Goal: Obtain resource: Obtain resource

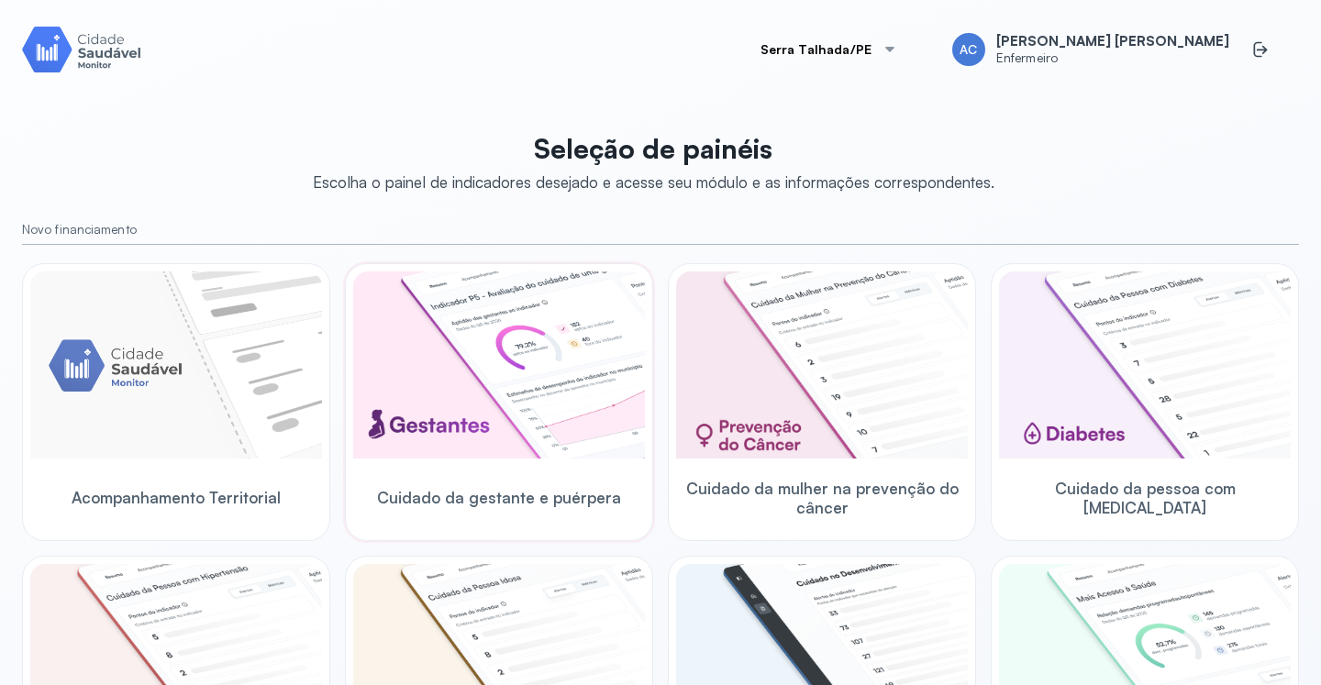
click at [570, 401] on img at bounding box center [499, 365] width 292 height 187
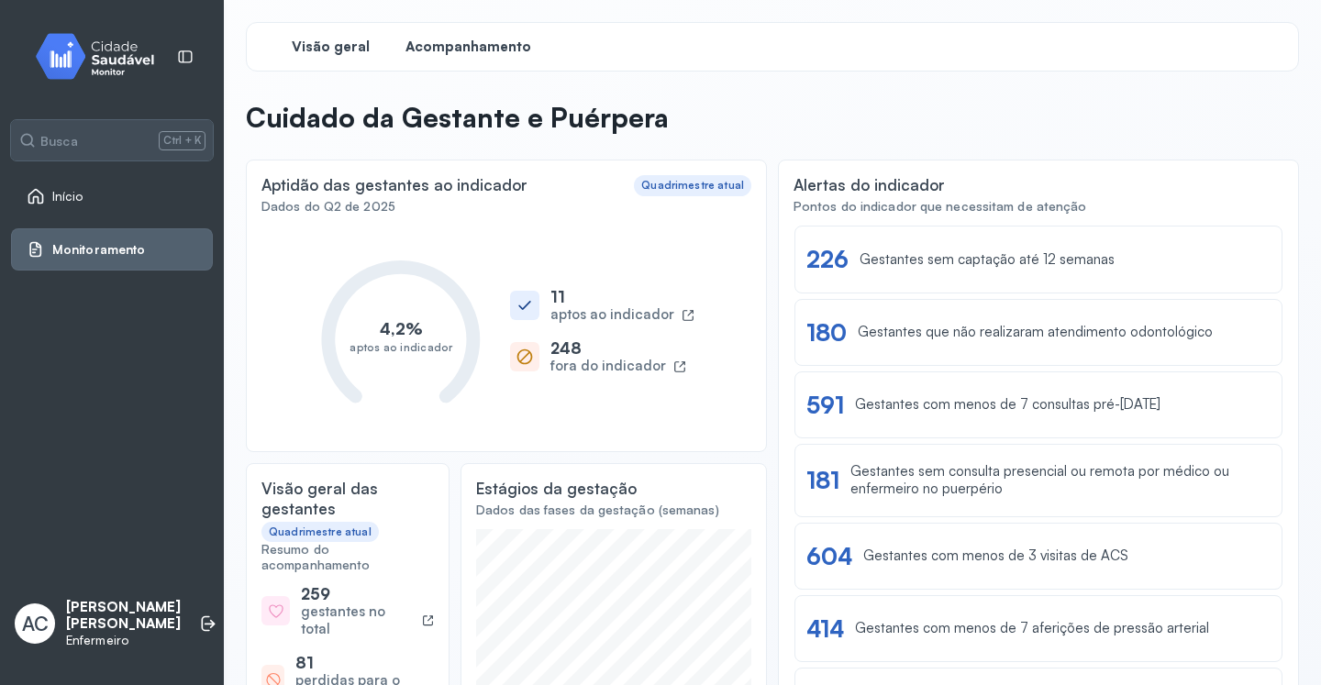
click at [474, 49] on span "Acompanhamento" at bounding box center [468, 47] width 126 height 17
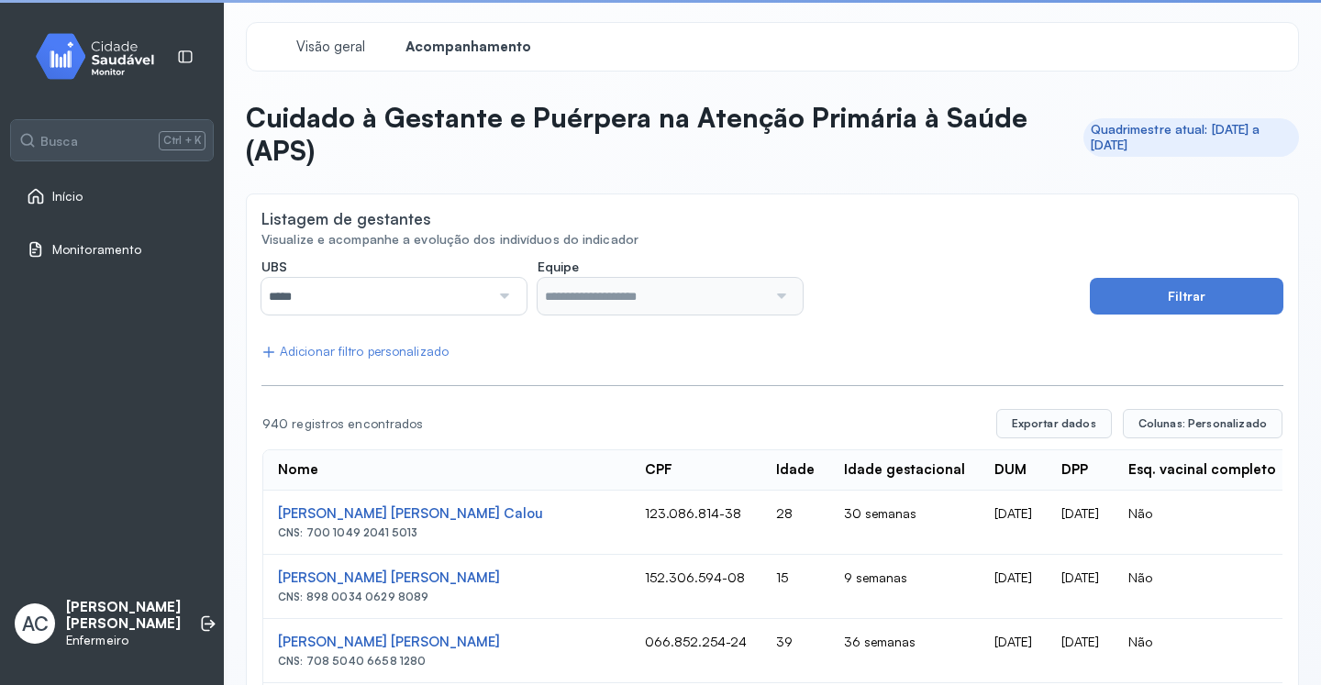
click at [499, 294] on div at bounding box center [503, 296] width 26 height 37
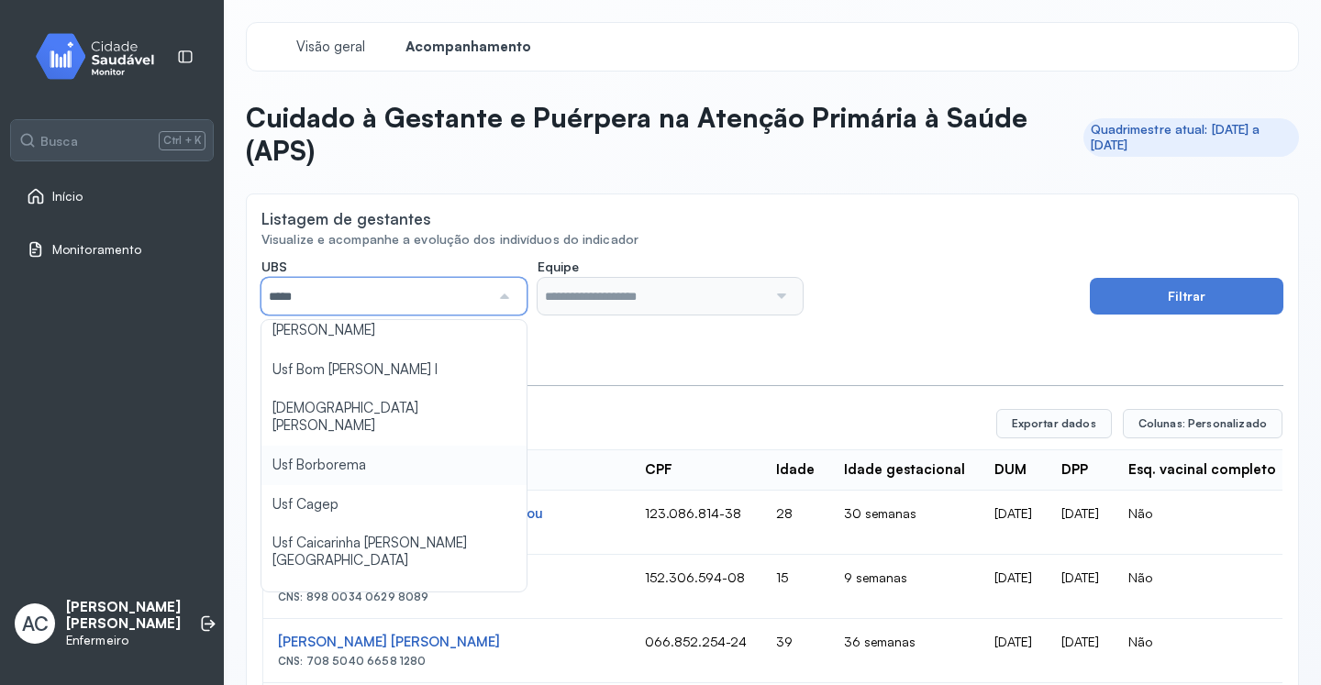
scroll to position [209, 0]
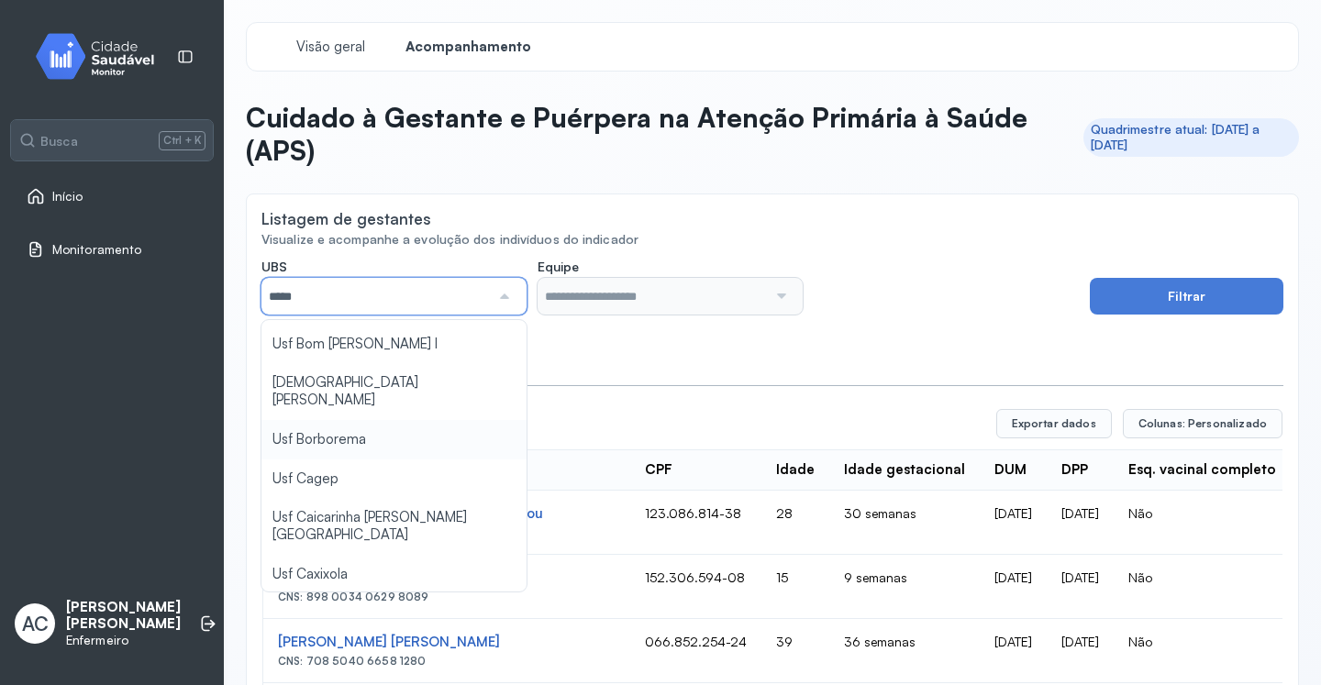
type input "*****"
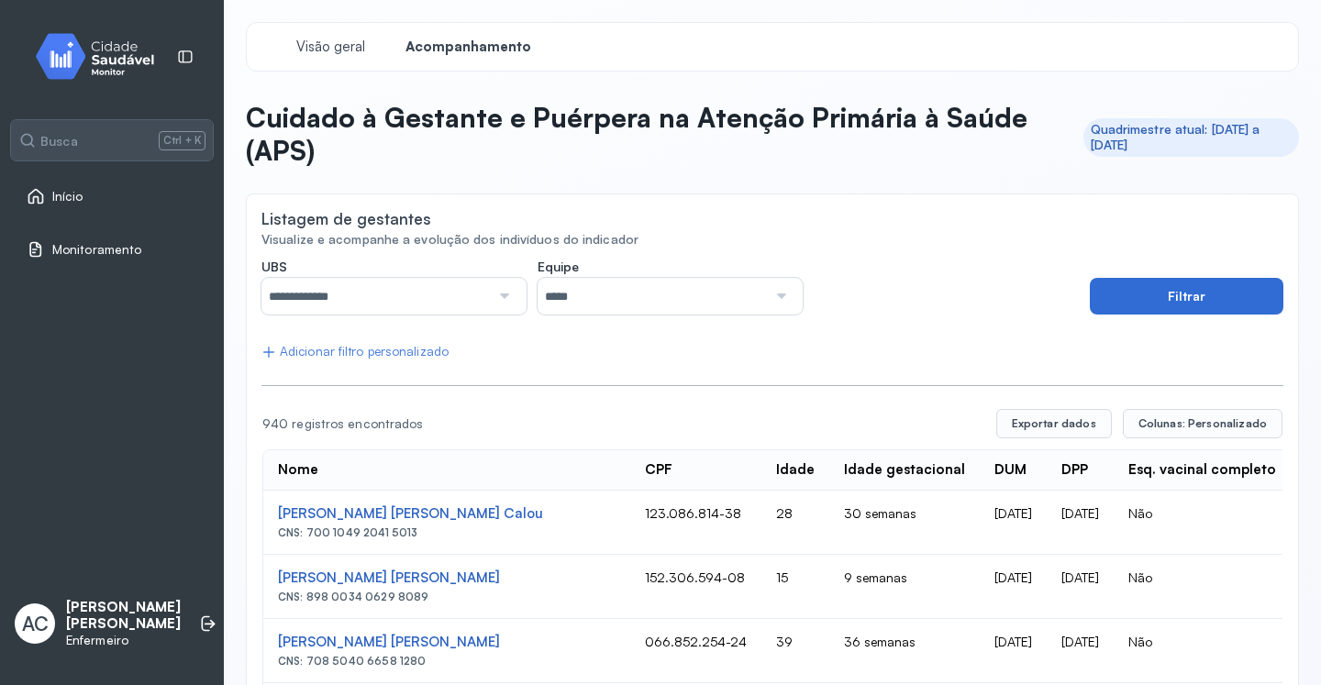
click at [1180, 302] on button "Filtrar" at bounding box center [1187, 296] width 194 height 37
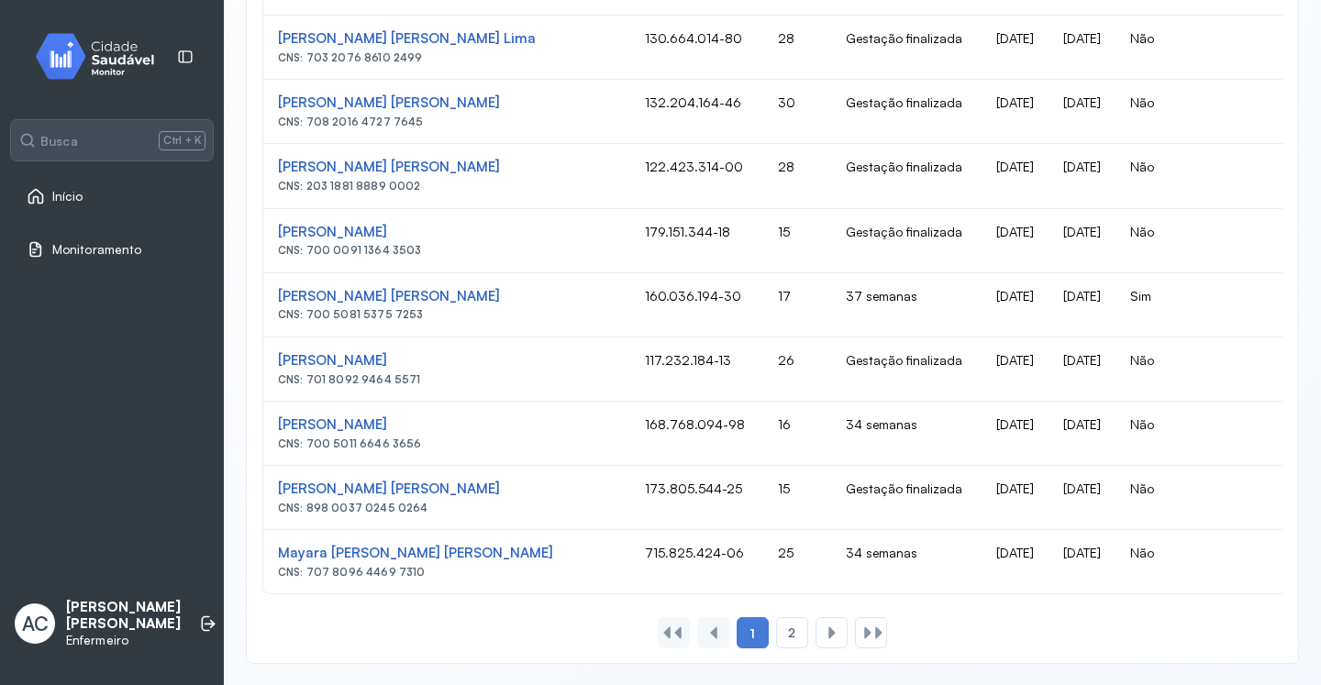
scroll to position [1199, 0]
click at [788, 627] on span "2" at bounding box center [791, 633] width 7 height 16
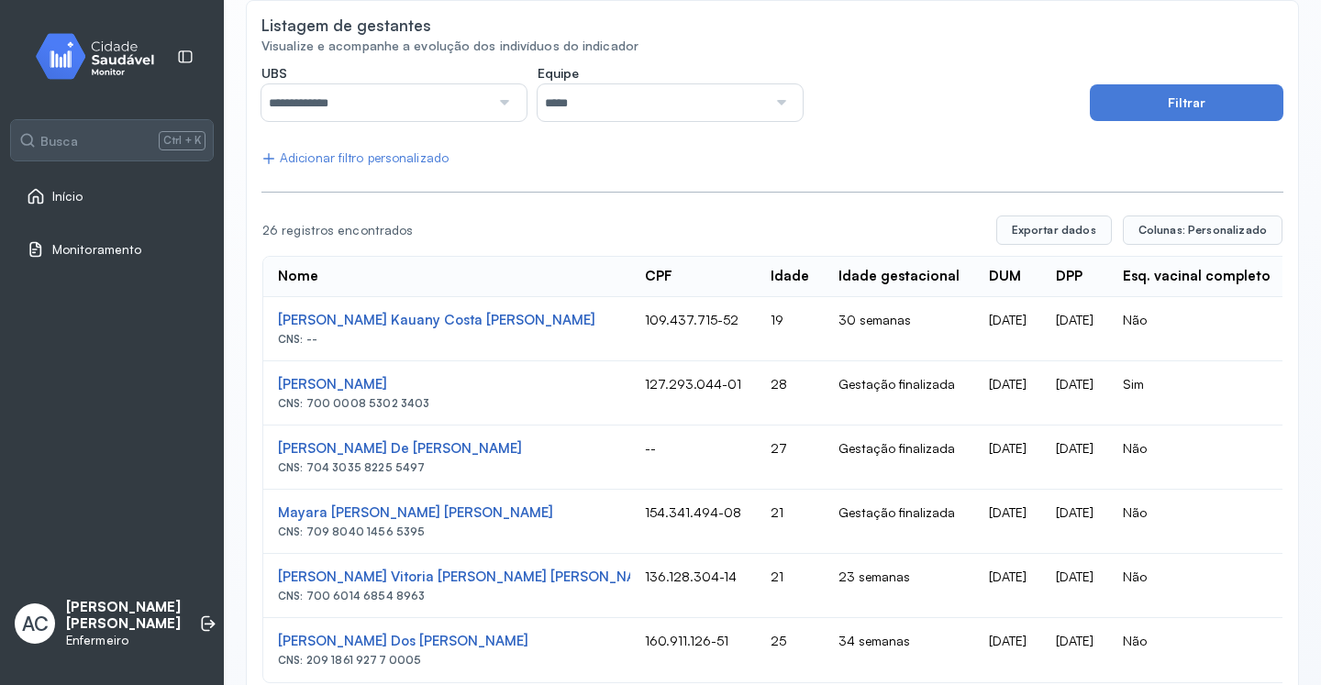
scroll to position [299, 0]
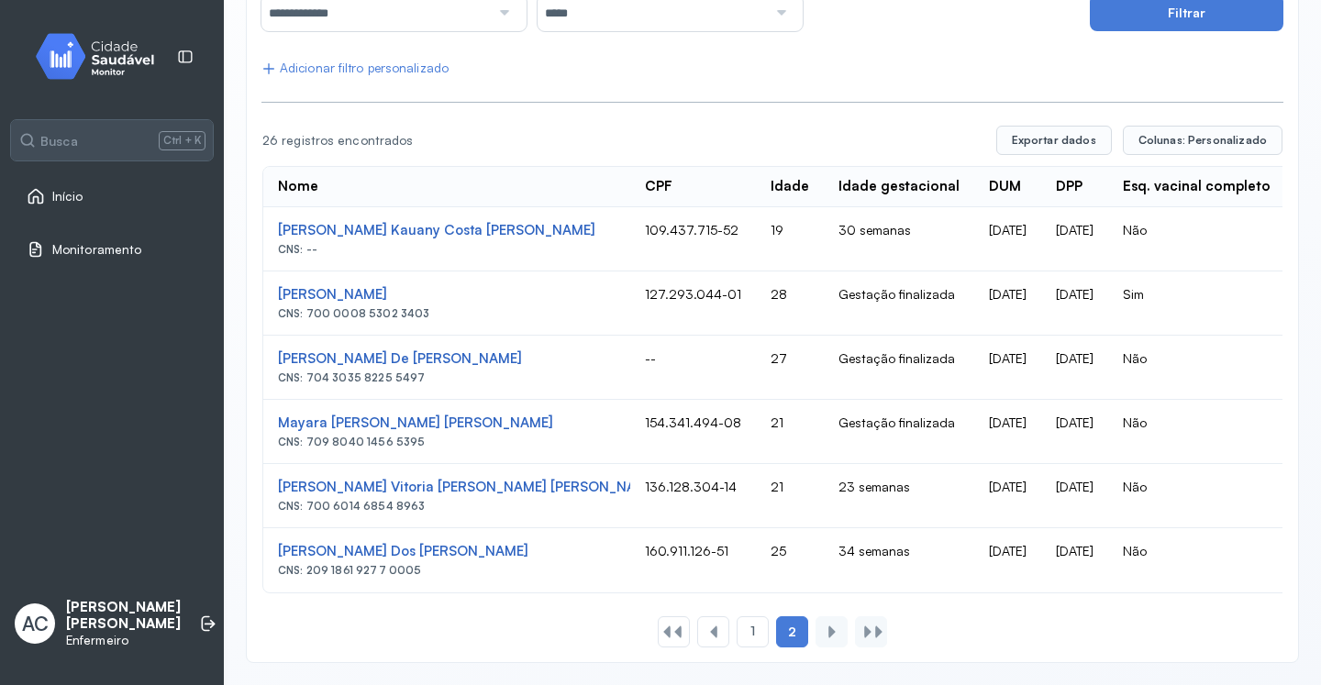
click at [825, 638] on div at bounding box center [832, 632] width 15 height 15
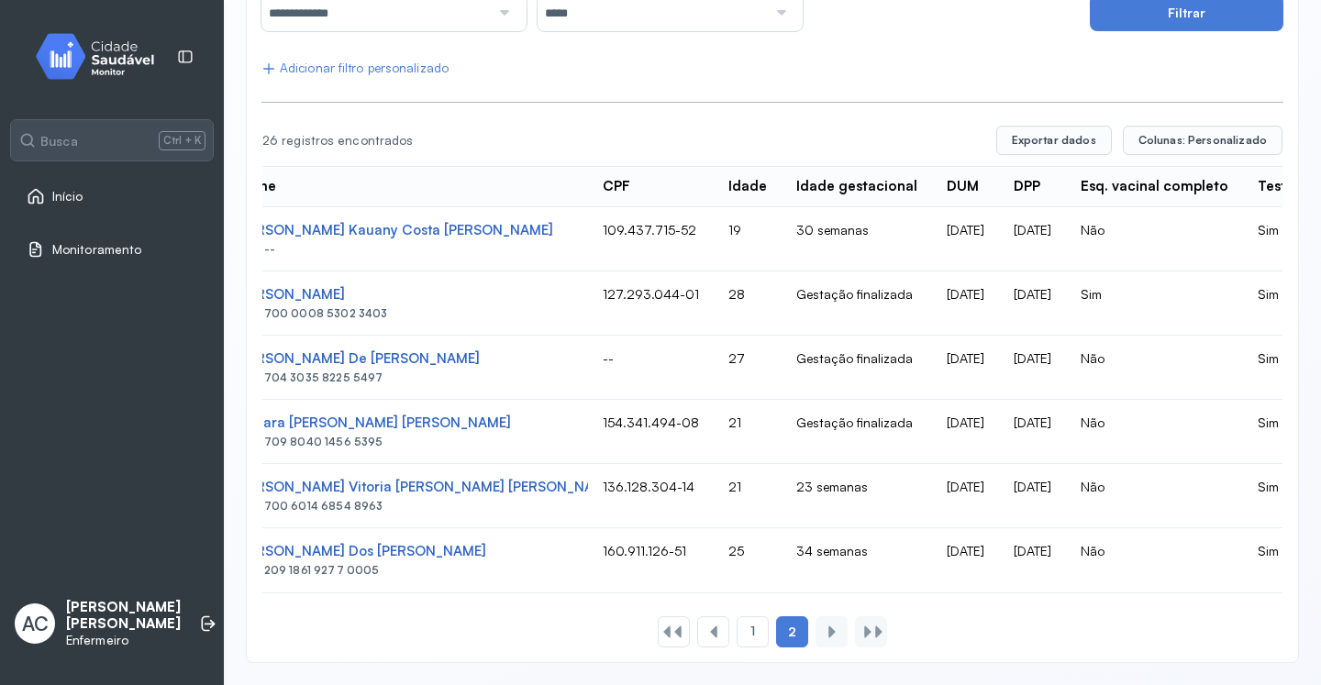
scroll to position [0, 0]
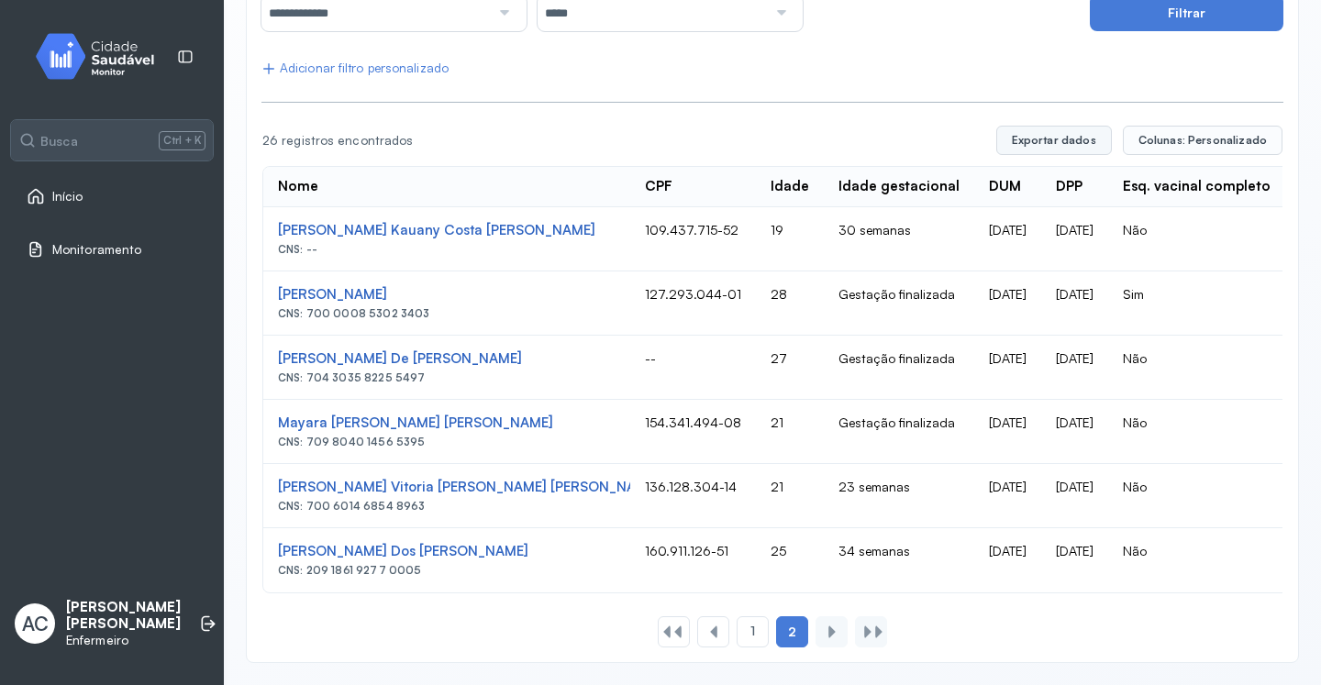
click at [1062, 127] on button "Exportar dados" at bounding box center [1054, 140] width 116 height 29
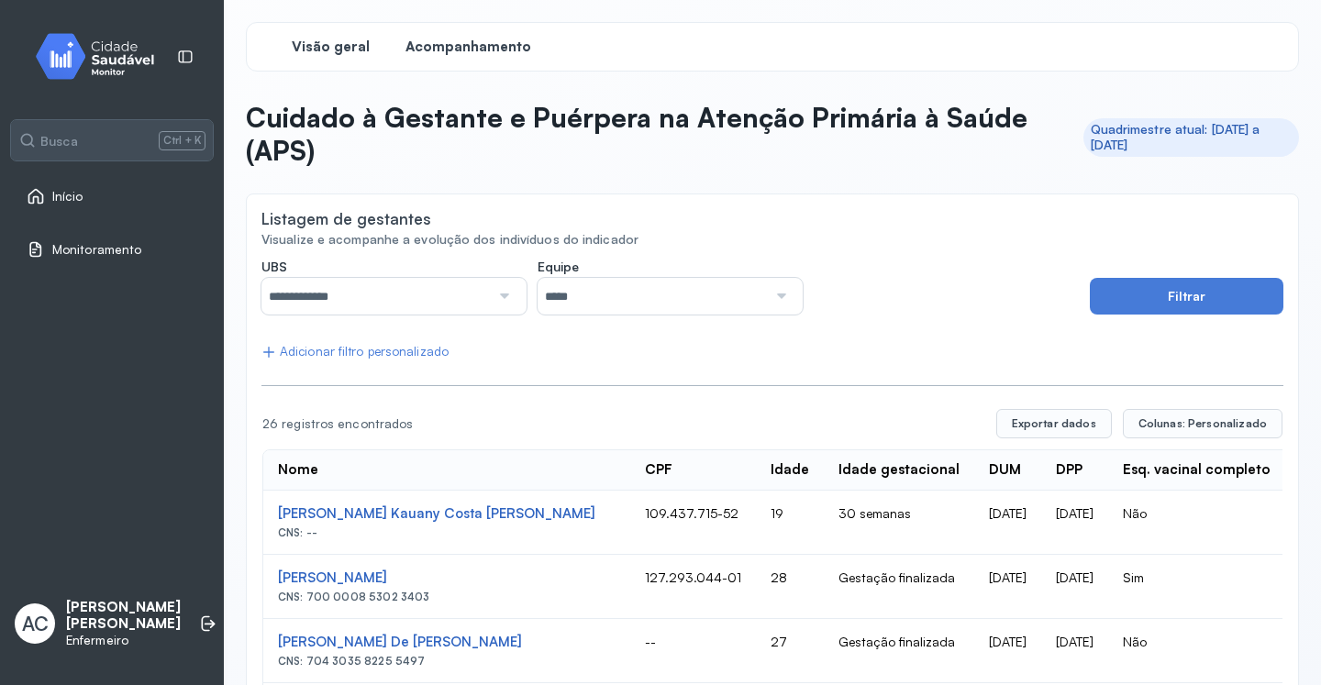
click at [346, 53] on span "Visão geral" at bounding box center [331, 47] width 78 height 17
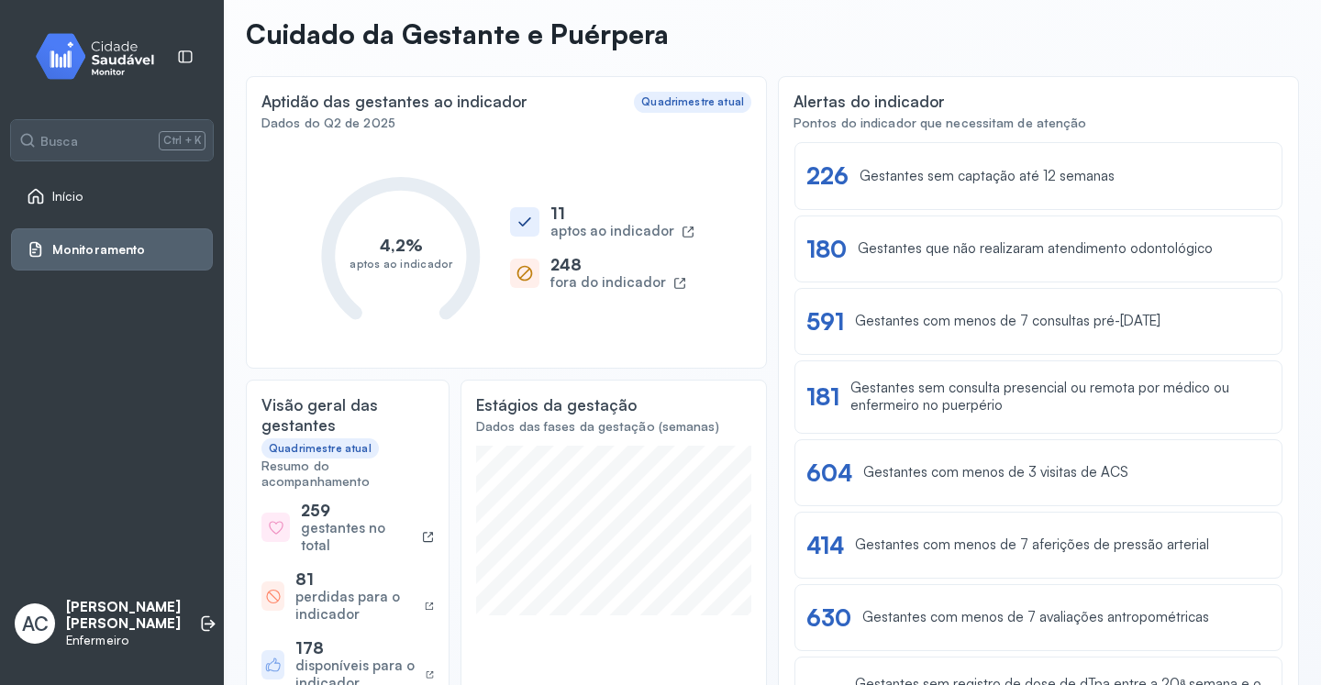
scroll to position [110, 0]
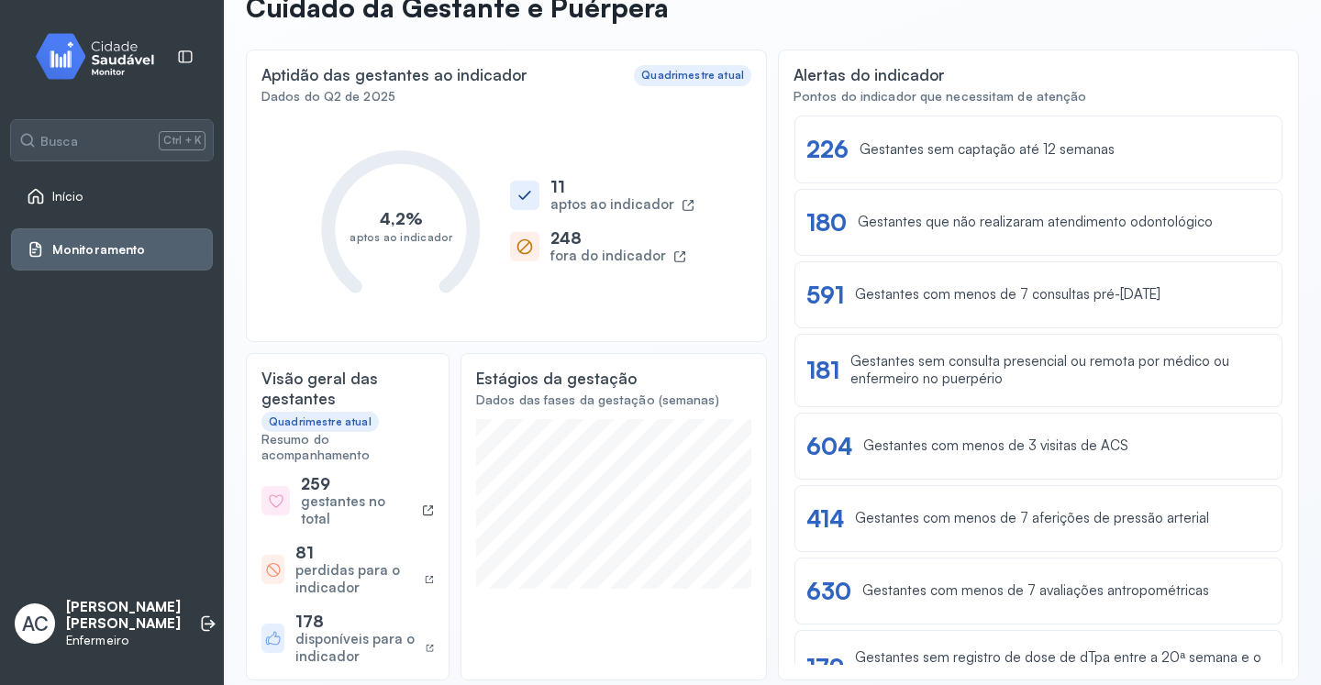
click at [92, 204] on link "Início" at bounding box center [112, 196] width 171 height 18
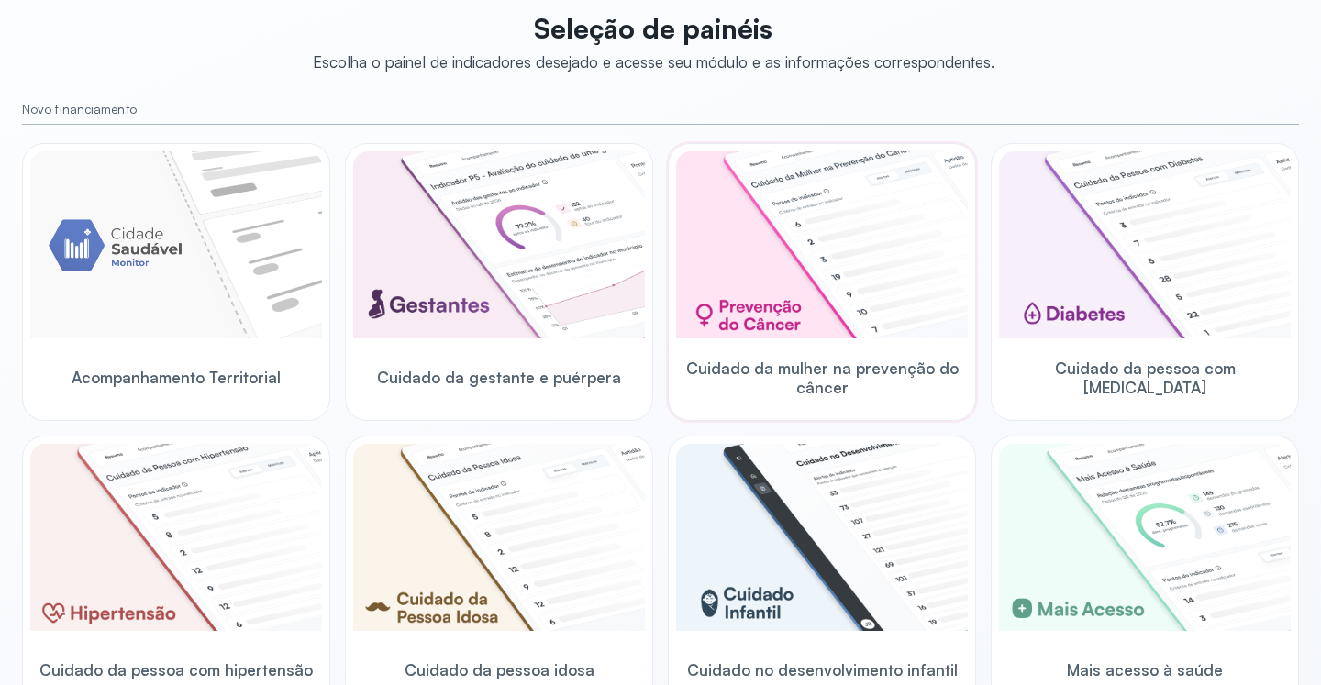
scroll to position [154, 0]
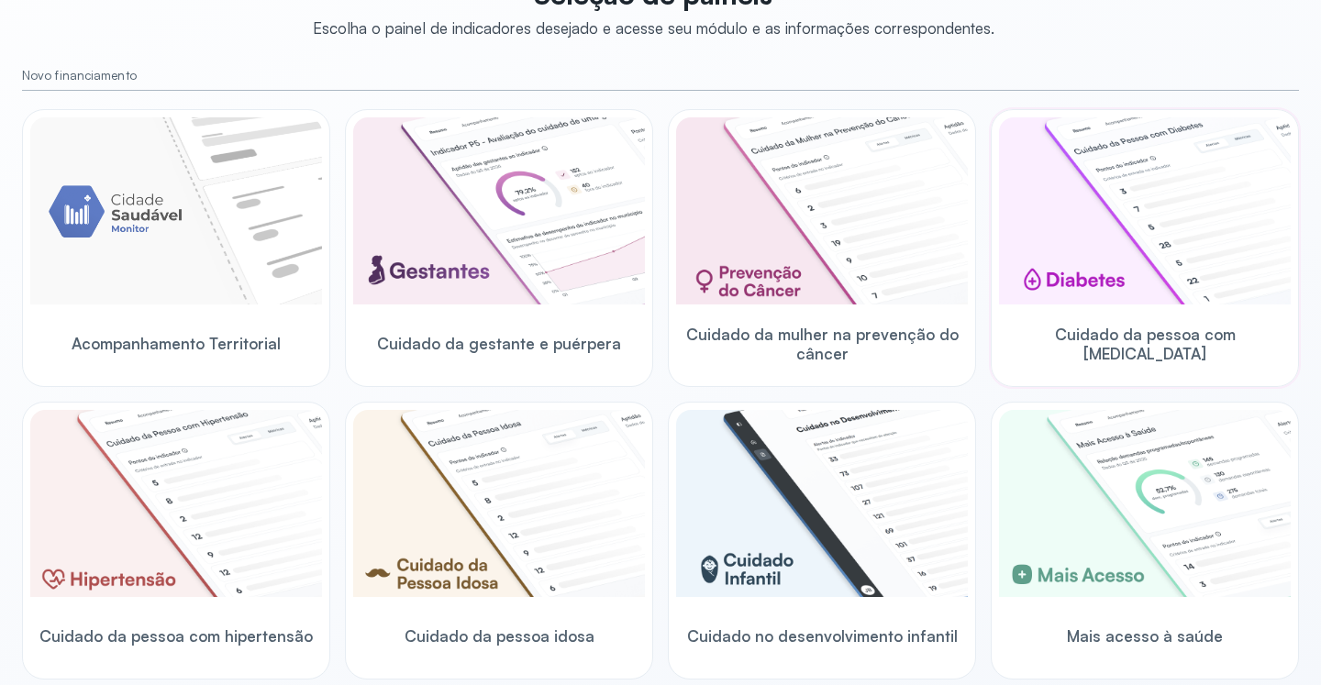
click at [1109, 251] on img at bounding box center [1145, 210] width 292 height 187
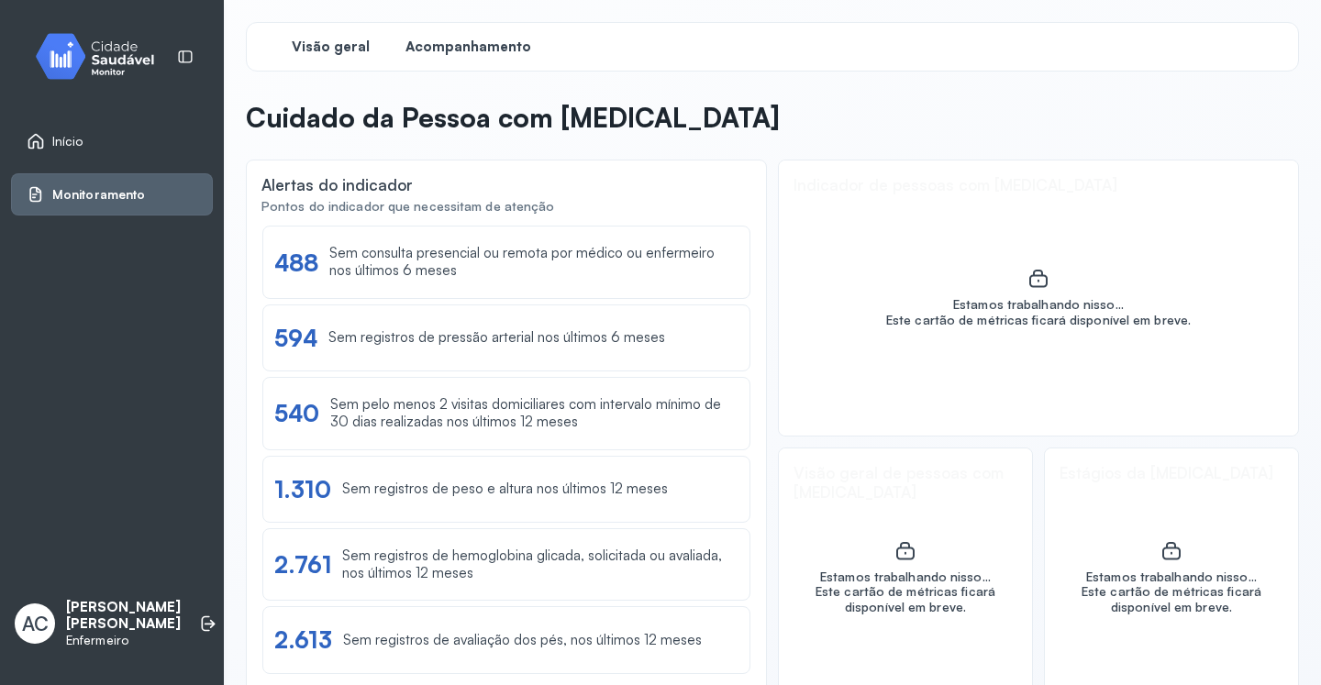
click at [488, 50] on span "Acompanhamento" at bounding box center [468, 47] width 126 height 17
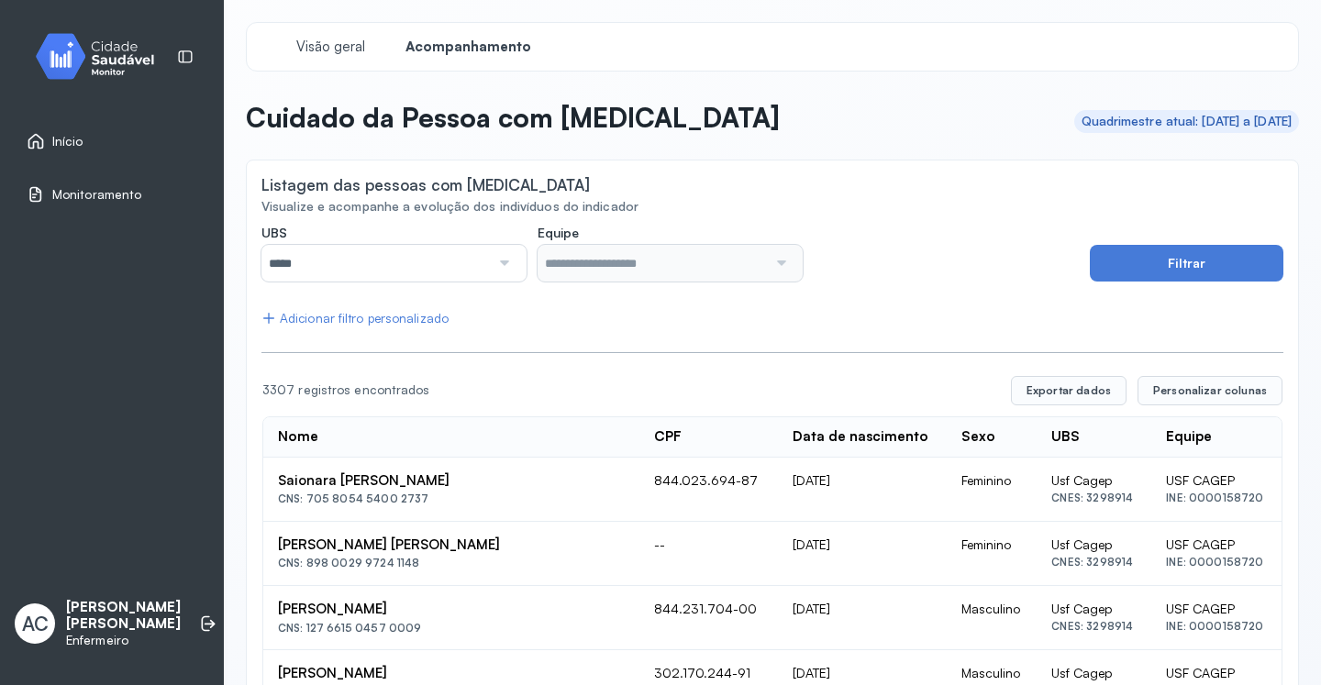
click at [500, 261] on div at bounding box center [503, 263] width 26 height 37
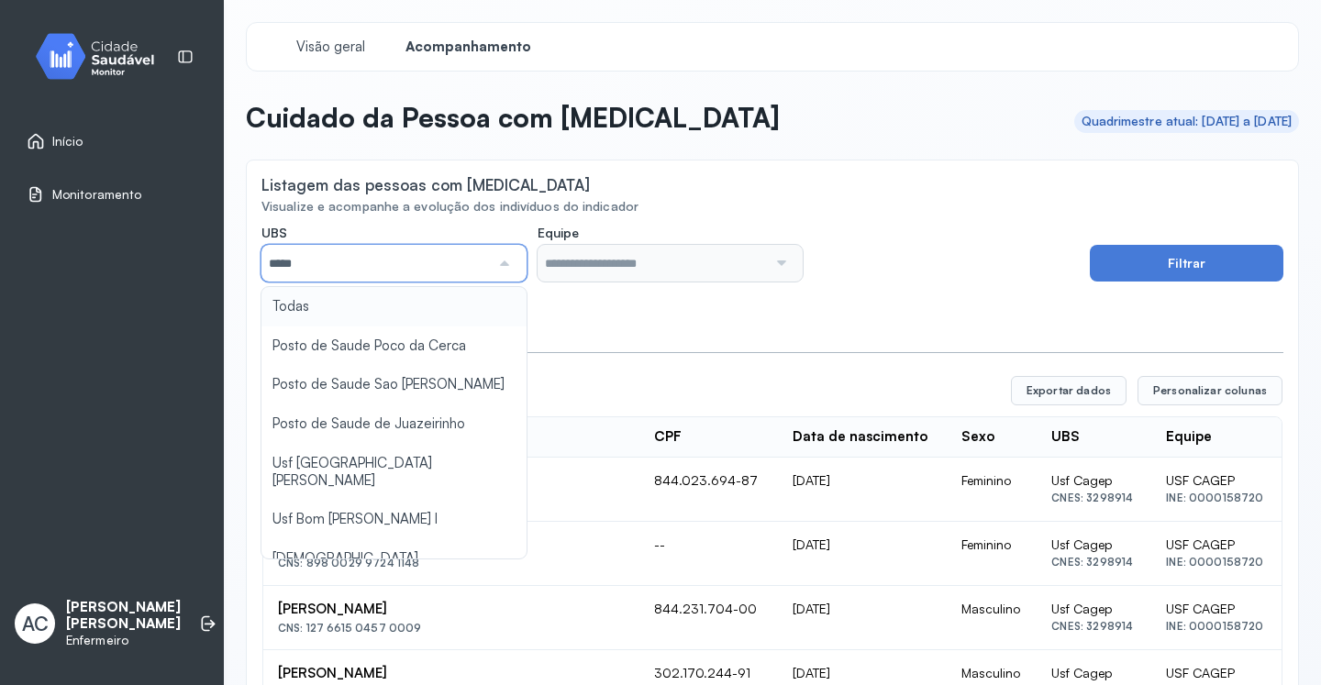
scroll to position [209, 0]
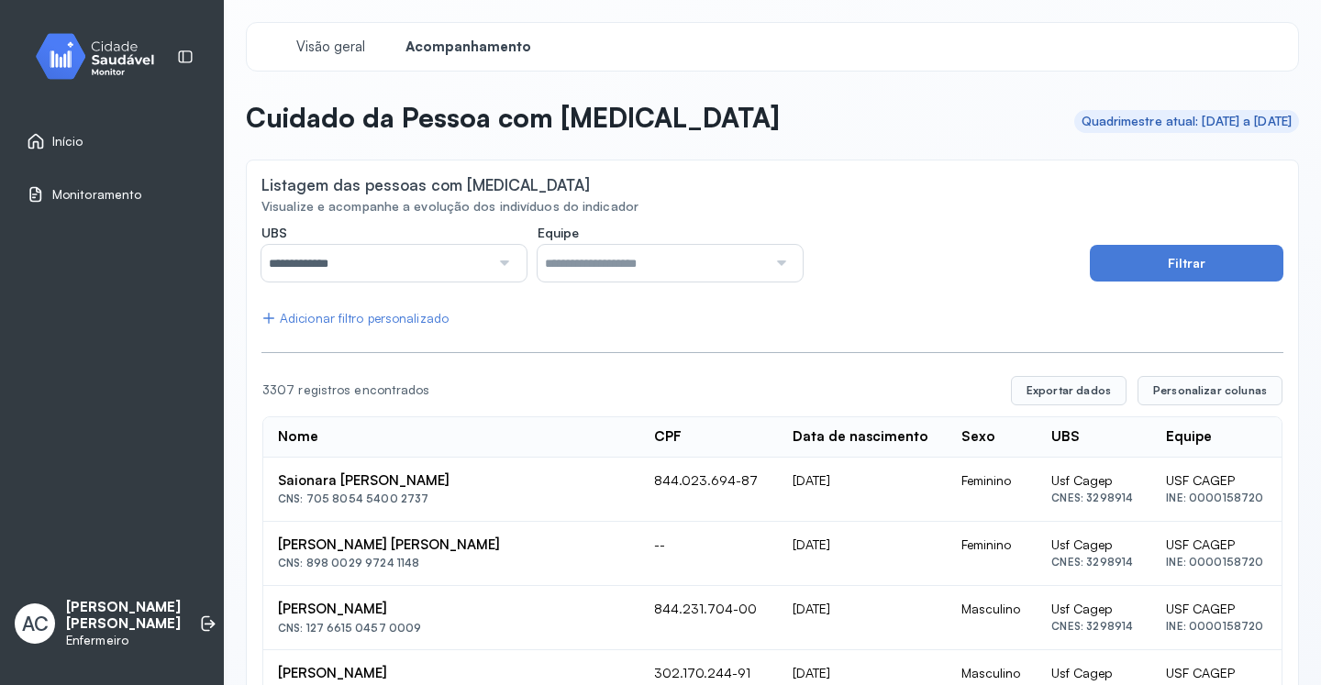
type input "*****"
click at [1156, 262] on button "Filtrar" at bounding box center [1187, 263] width 194 height 37
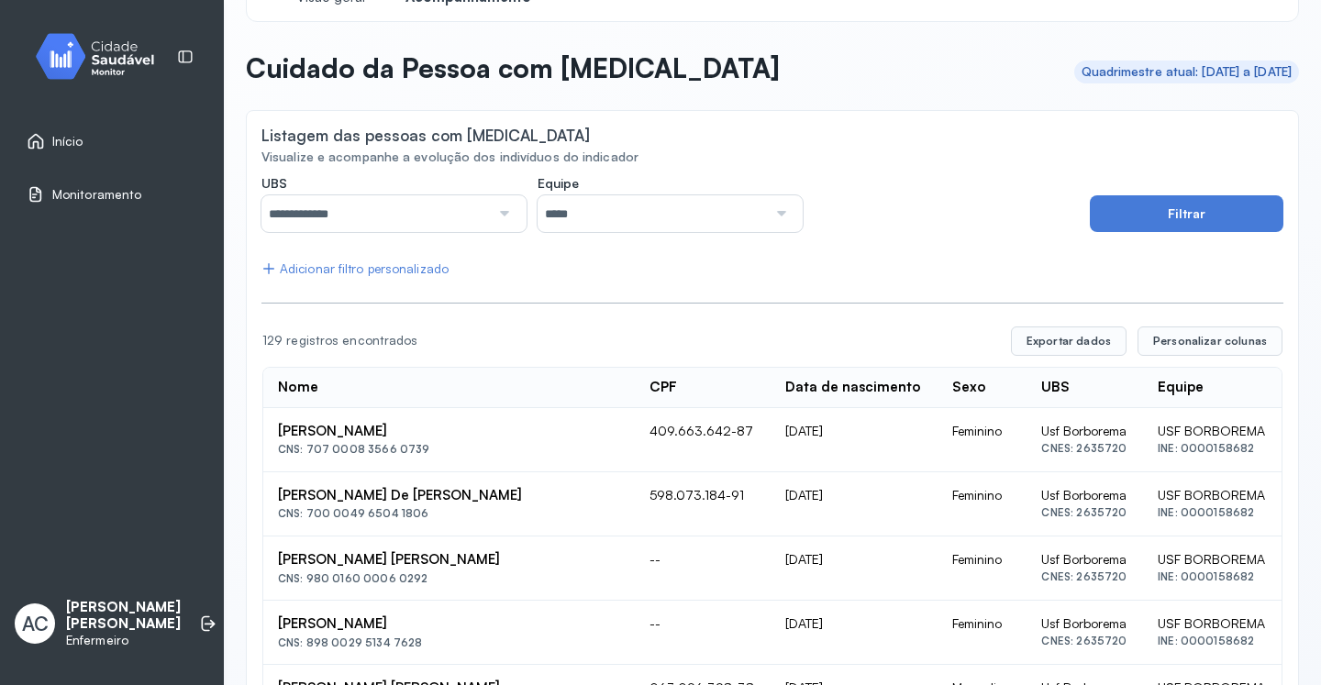
scroll to position [0, 0]
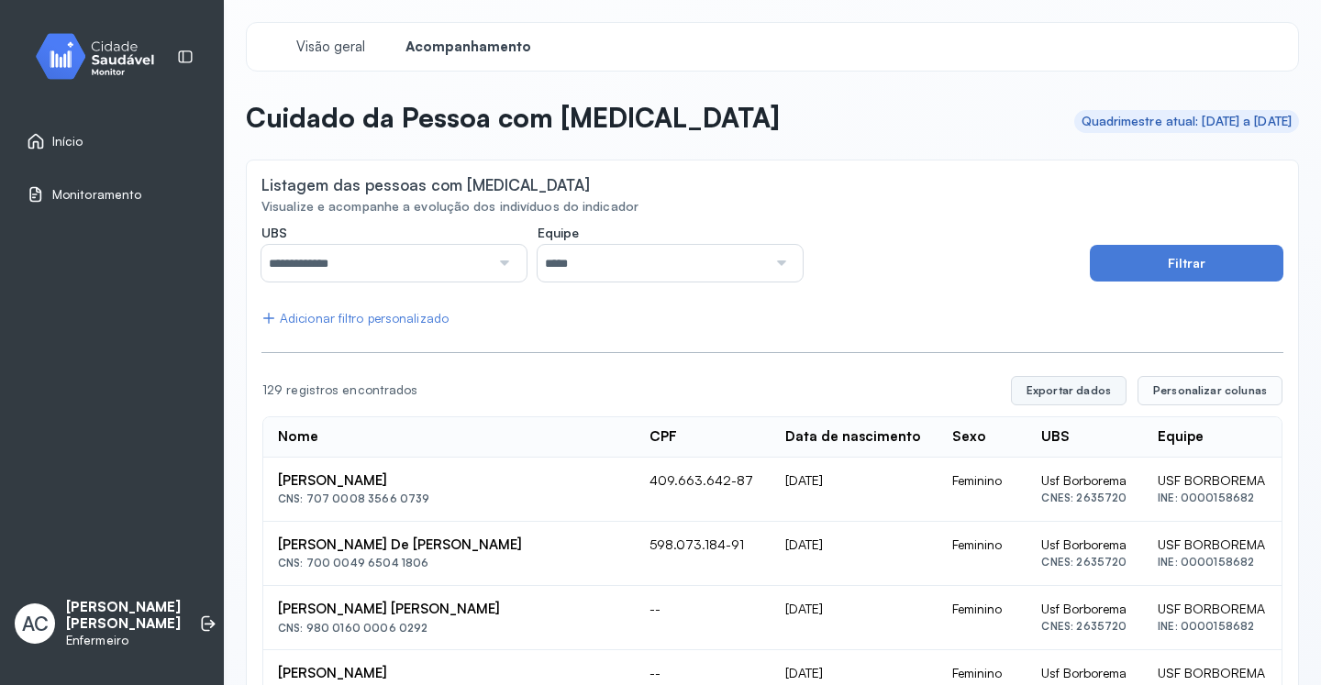
click at [1083, 395] on button "Exportar dados" at bounding box center [1069, 390] width 116 height 29
click at [138, 199] on span "Monitoramento" at bounding box center [96, 195] width 89 height 16
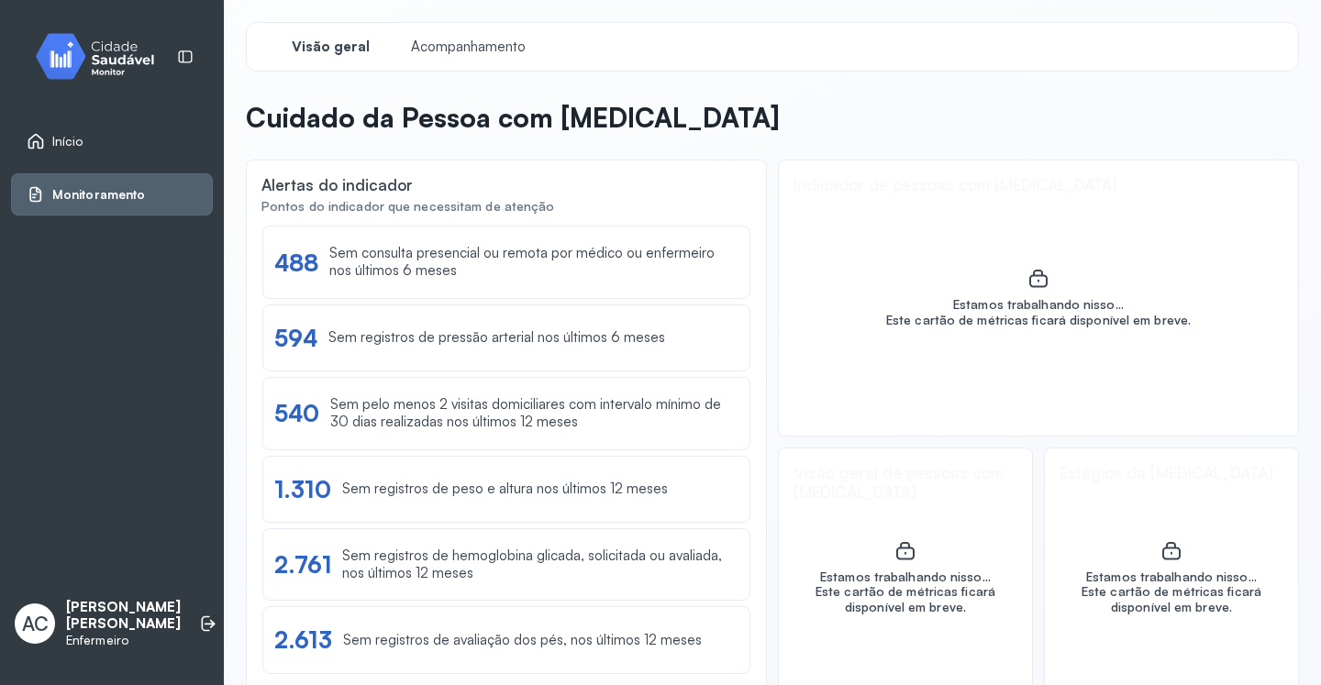
click at [151, 153] on div "Início" at bounding box center [112, 141] width 202 height 42
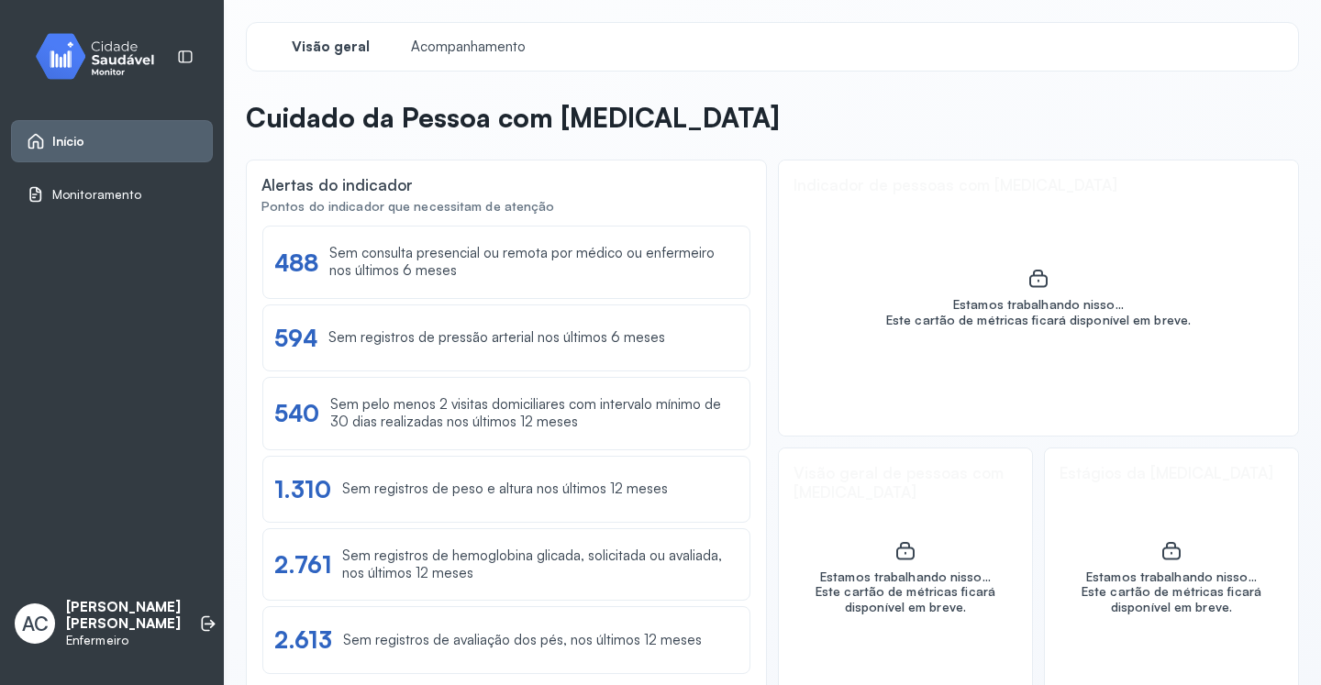
click at [141, 149] on link "Início" at bounding box center [112, 141] width 171 height 18
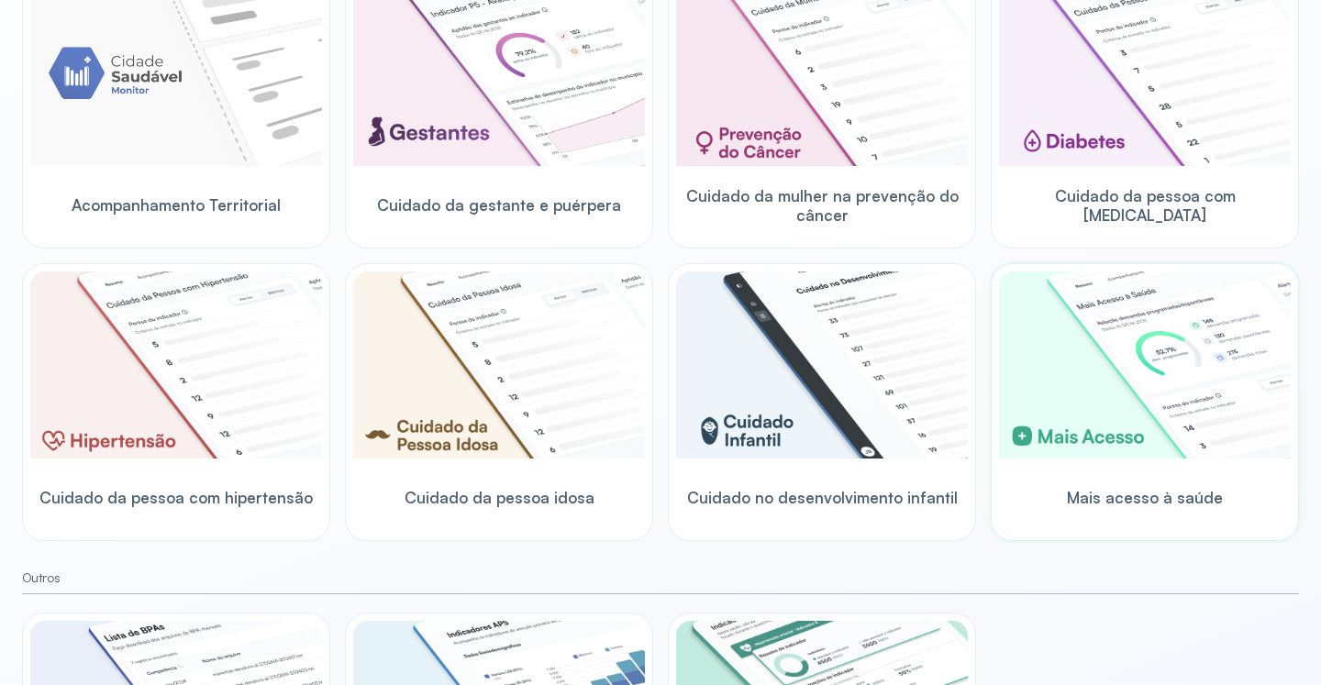
scroll to position [330, 0]
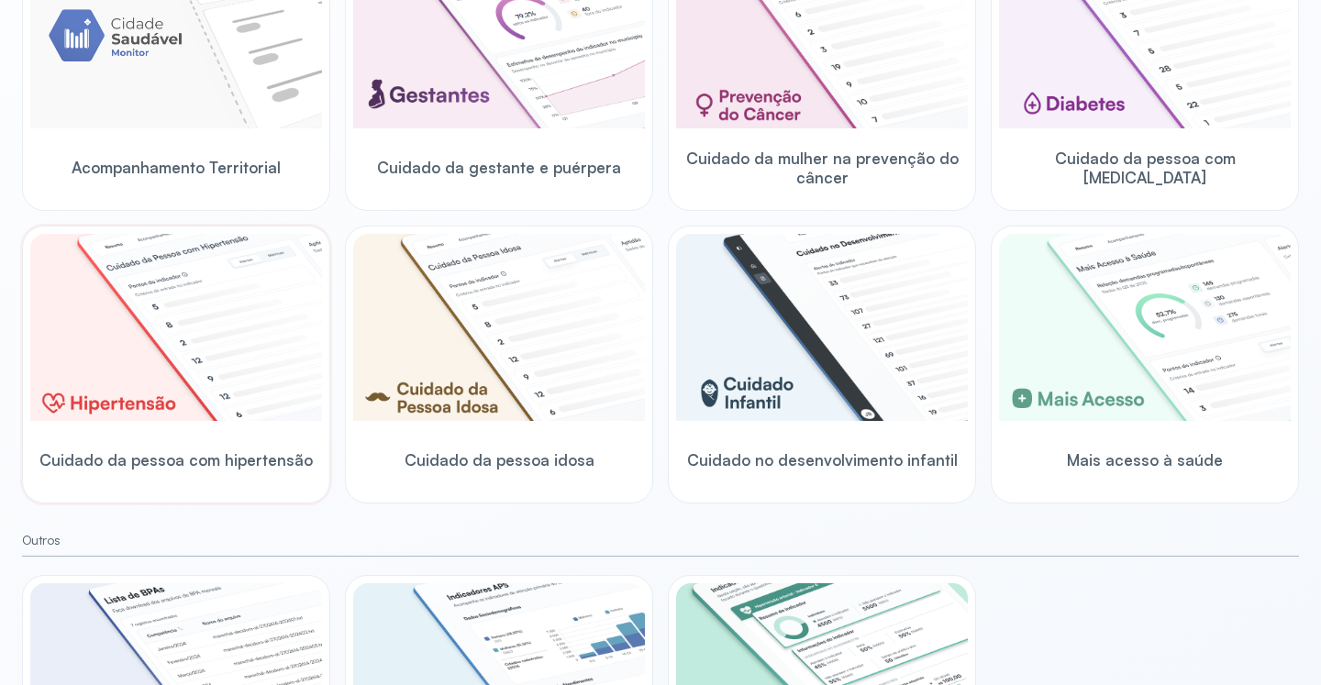
click at [226, 349] on img at bounding box center [176, 327] width 292 height 187
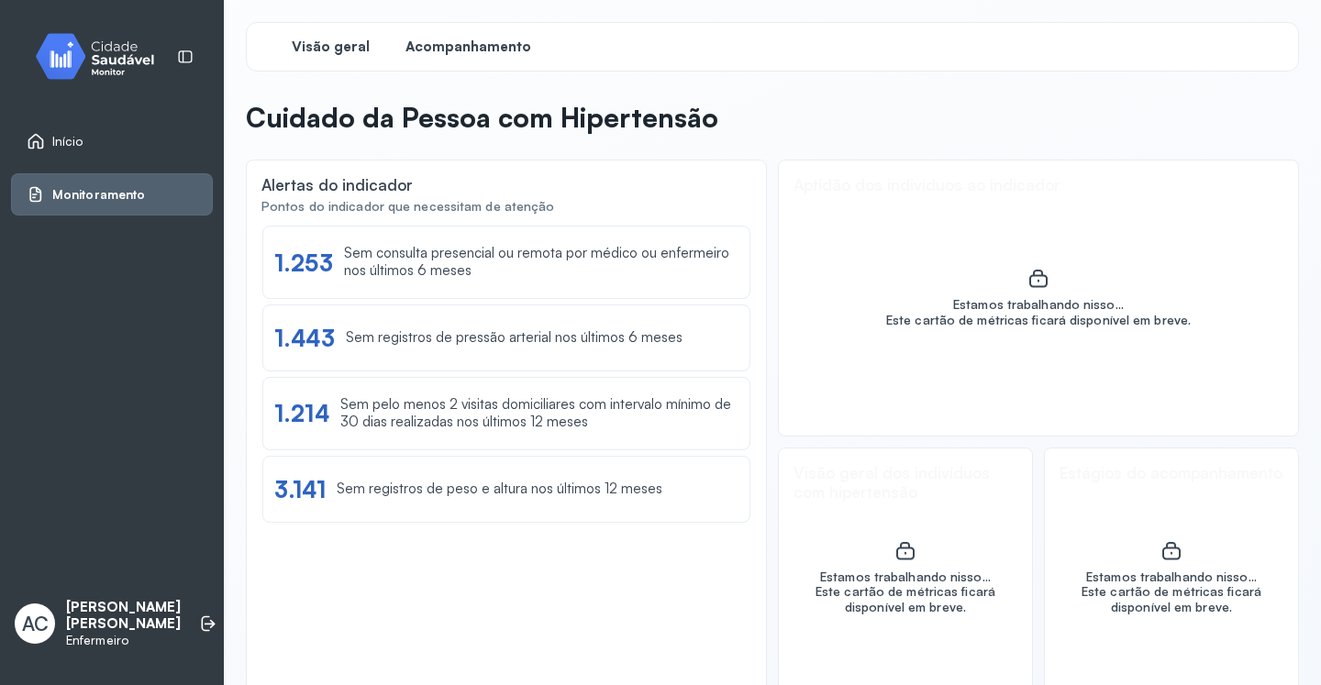
click at [461, 50] on span "Acompanhamento" at bounding box center [468, 47] width 126 height 17
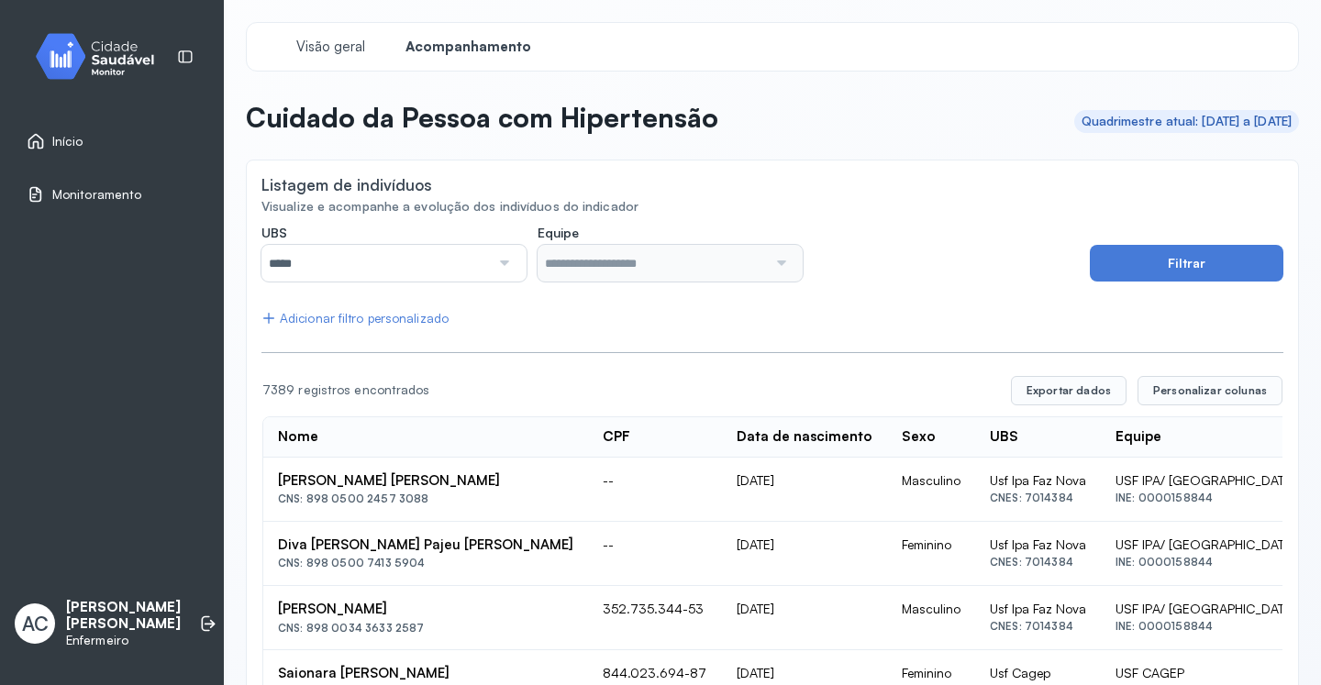
click at [491, 271] on div at bounding box center [503, 263] width 26 height 37
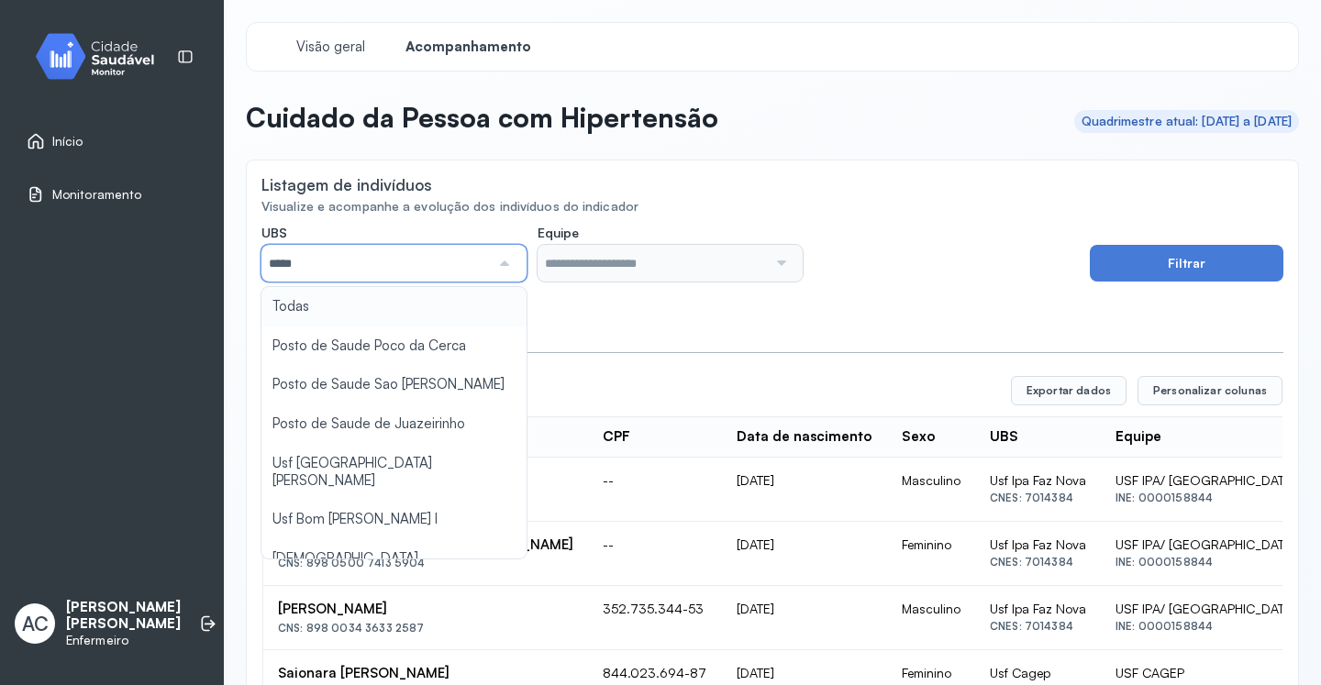
scroll to position [209, 0]
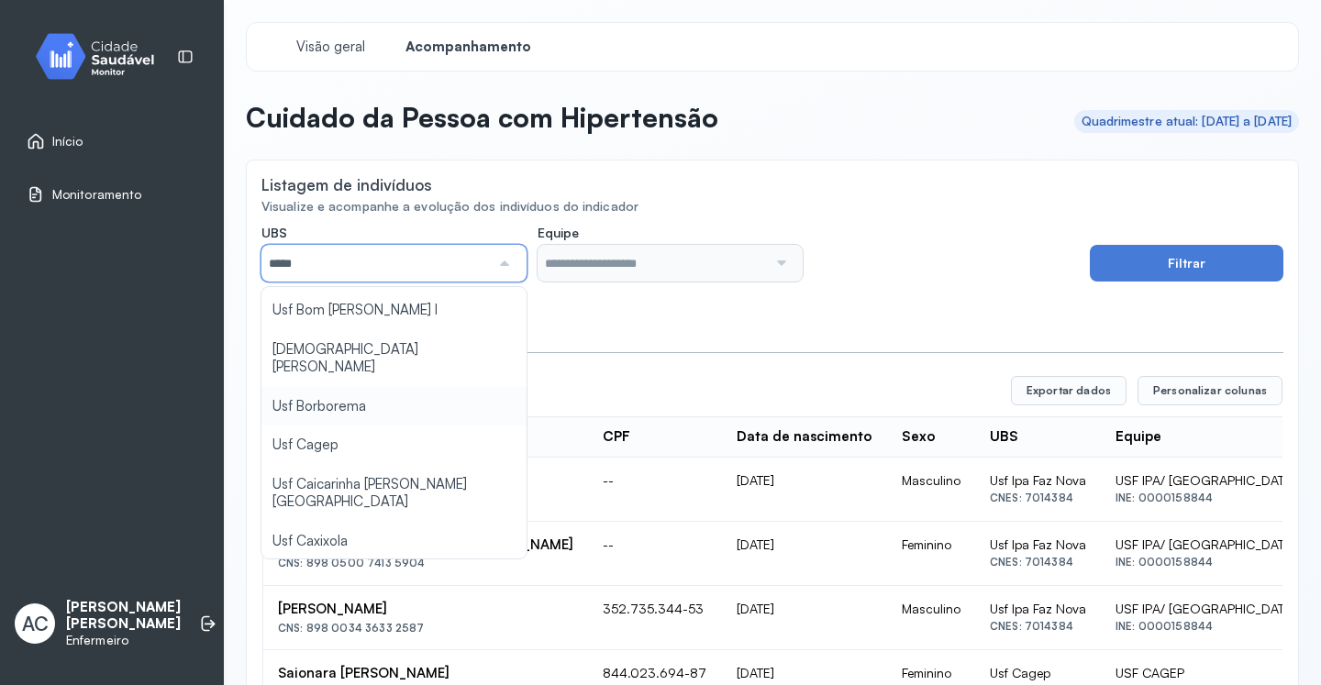
type input "*****"
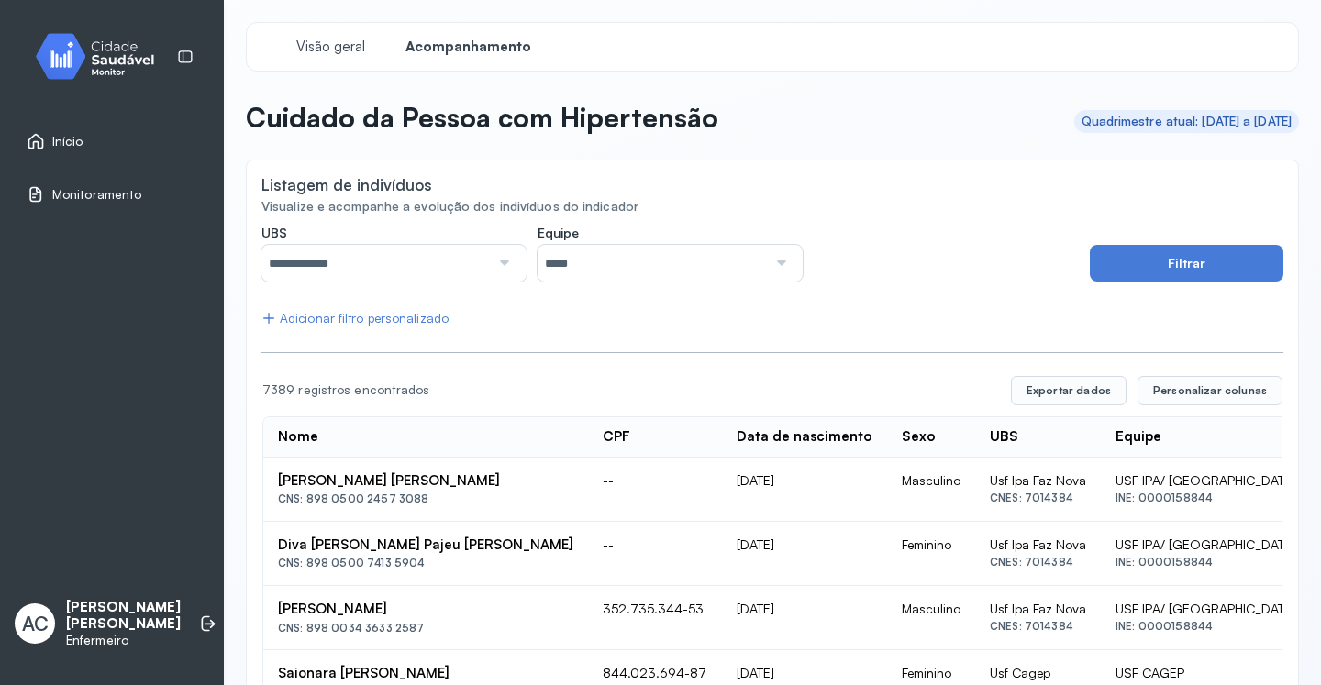
click at [1133, 261] on button "Filtrar" at bounding box center [1187, 263] width 194 height 37
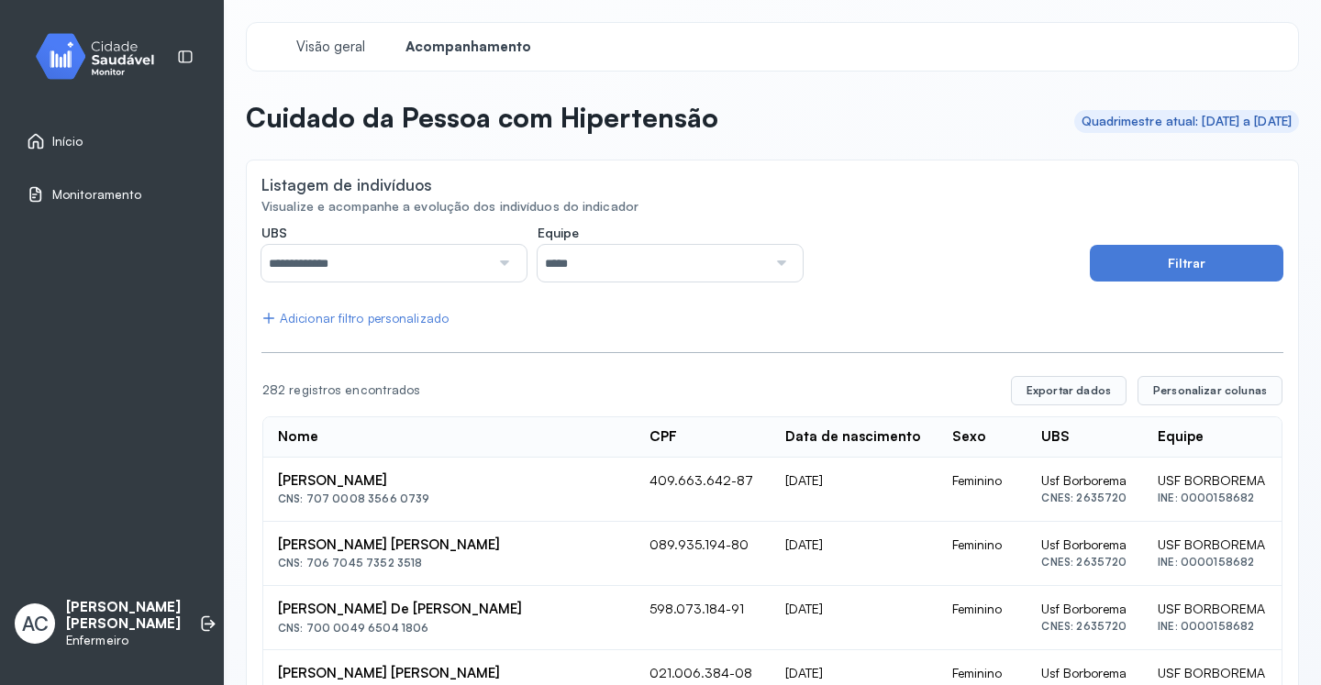
click at [407, 316] on div "Adicionar filtro personalizado" at bounding box center [354, 319] width 187 height 16
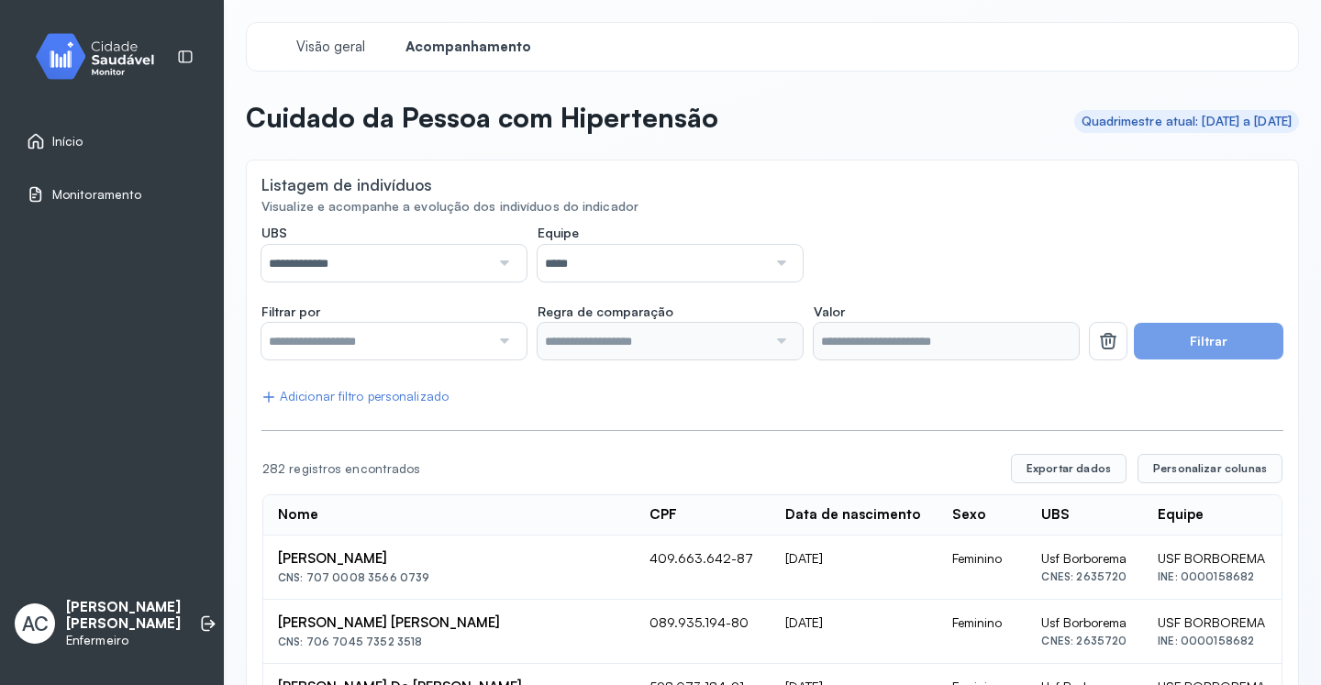
click at [440, 341] on input "text" at bounding box center [375, 341] width 228 height 37
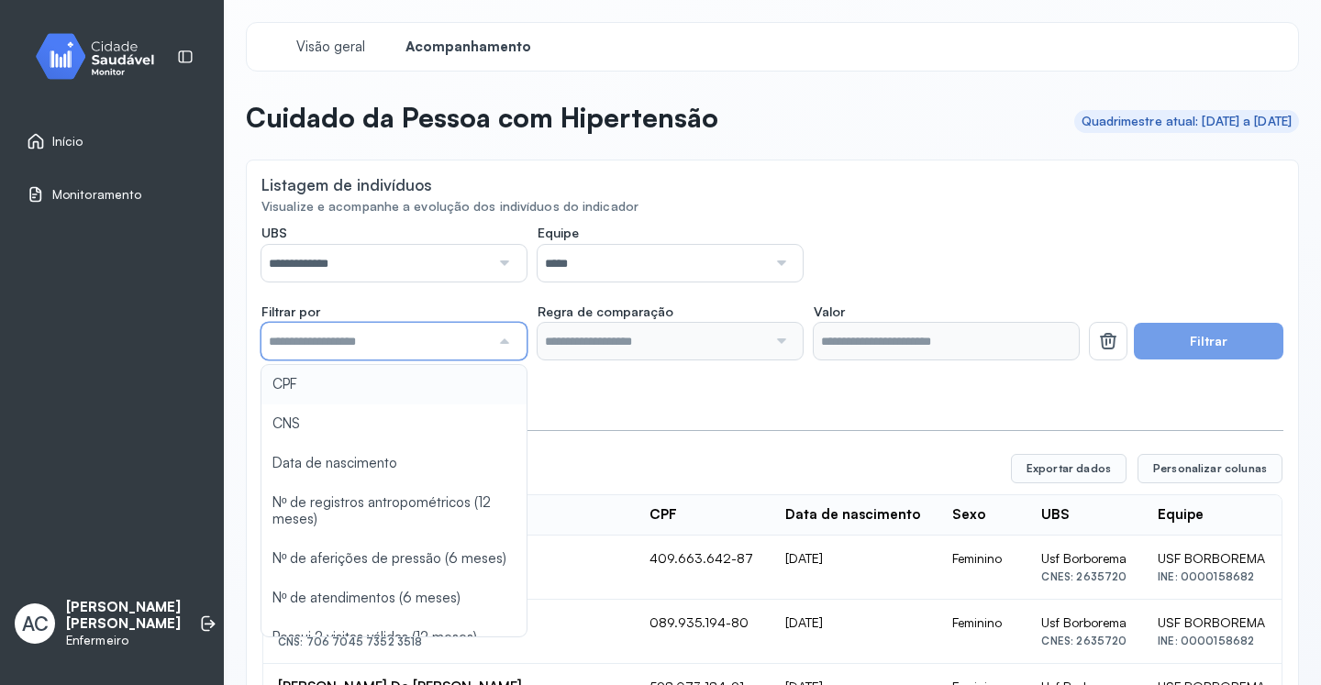
click at [902, 229] on div "**********" at bounding box center [669, 253] width 817 height 57
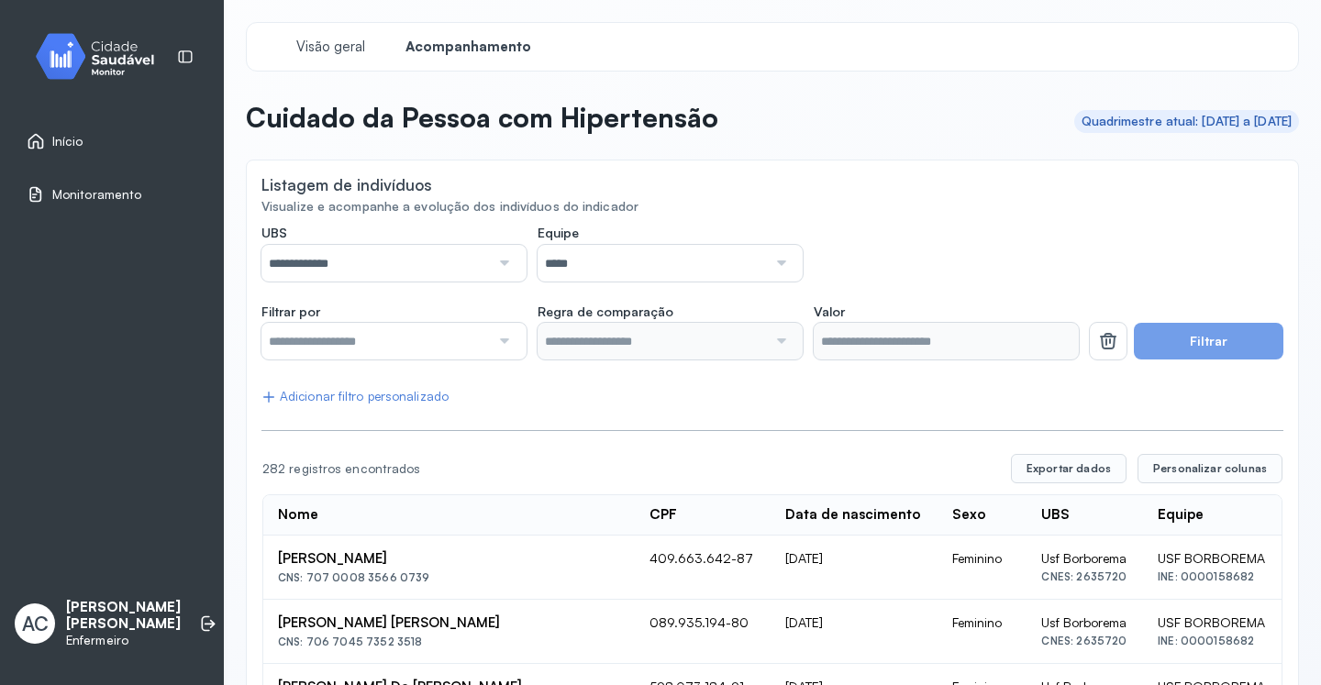
click at [388, 338] on input "text" at bounding box center [375, 341] width 228 height 37
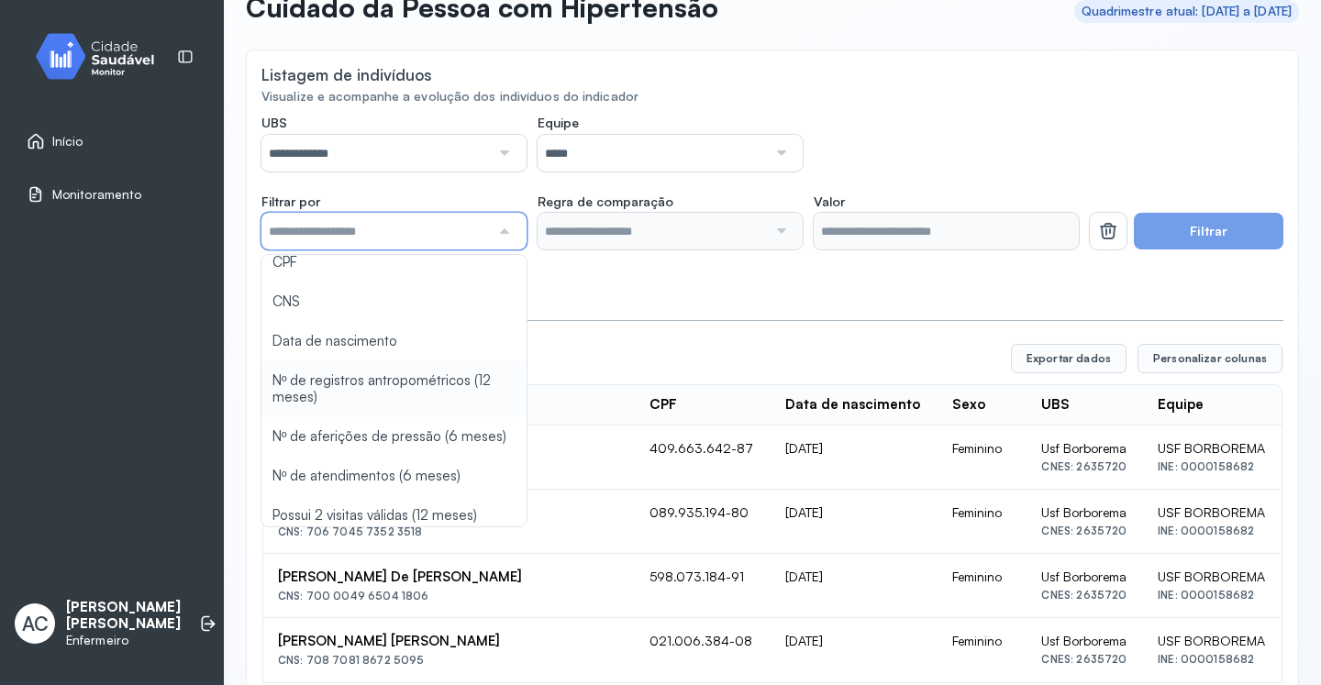
scroll to position [0, 0]
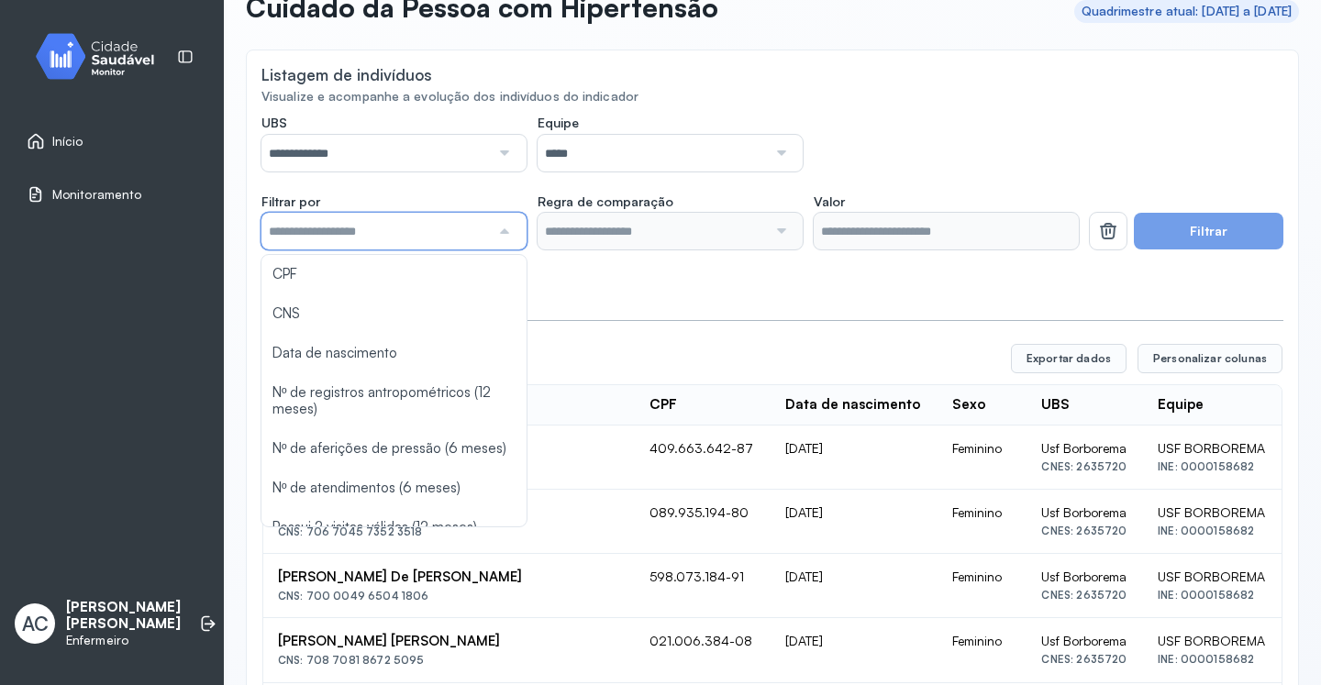
click at [946, 123] on div "**********" at bounding box center [669, 143] width 817 height 57
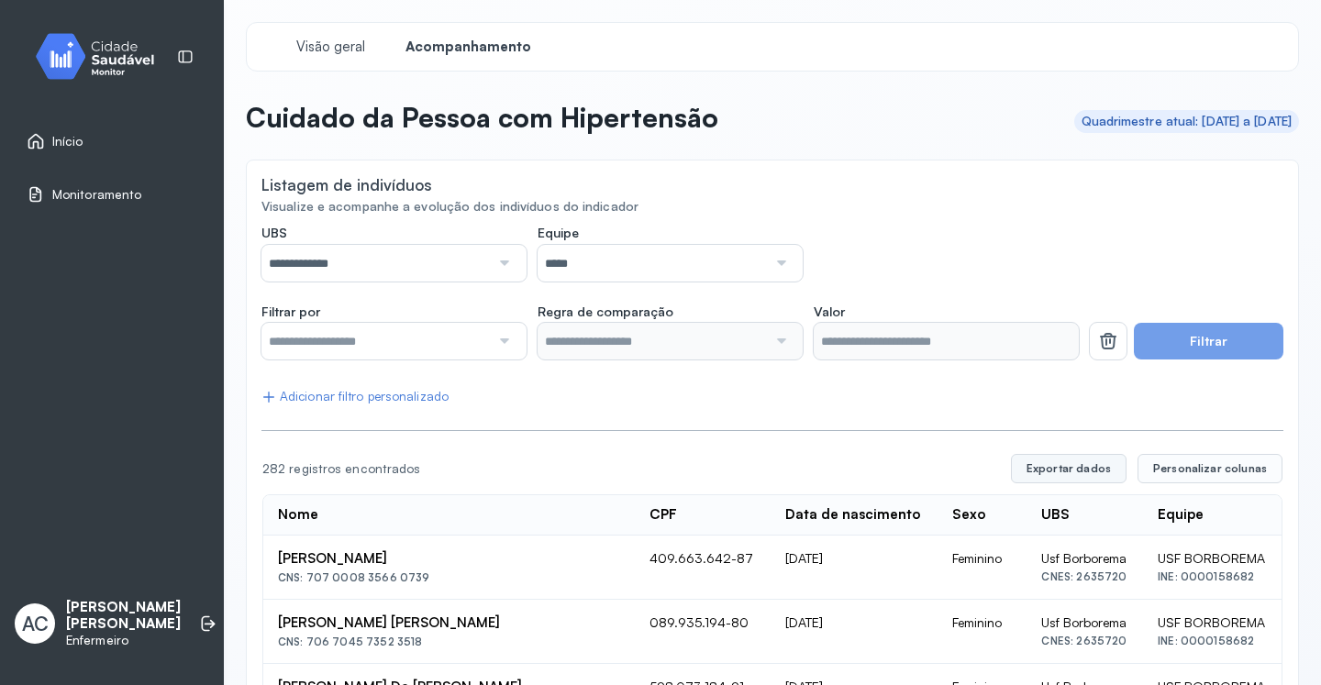
click at [1092, 464] on button "Exportar dados" at bounding box center [1069, 468] width 116 height 29
click at [92, 146] on link "Início" at bounding box center [112, 141] width 171 height 18
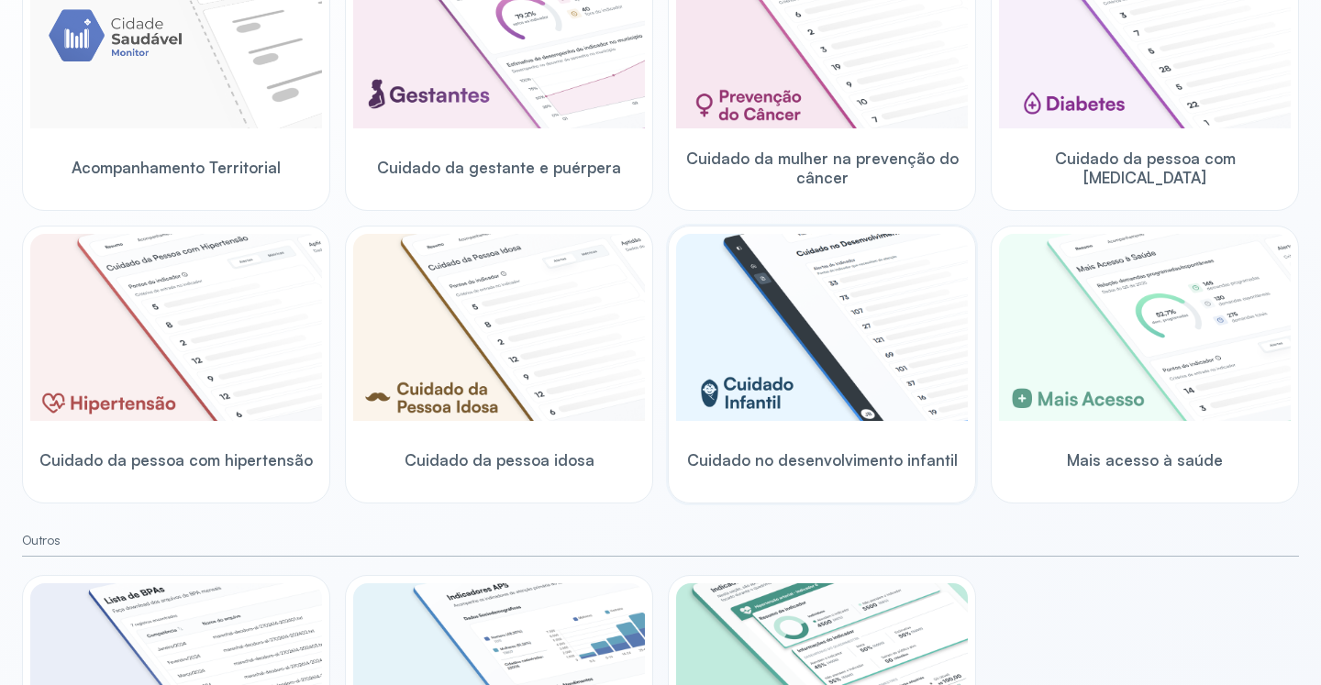
scroll to position [535, 0]
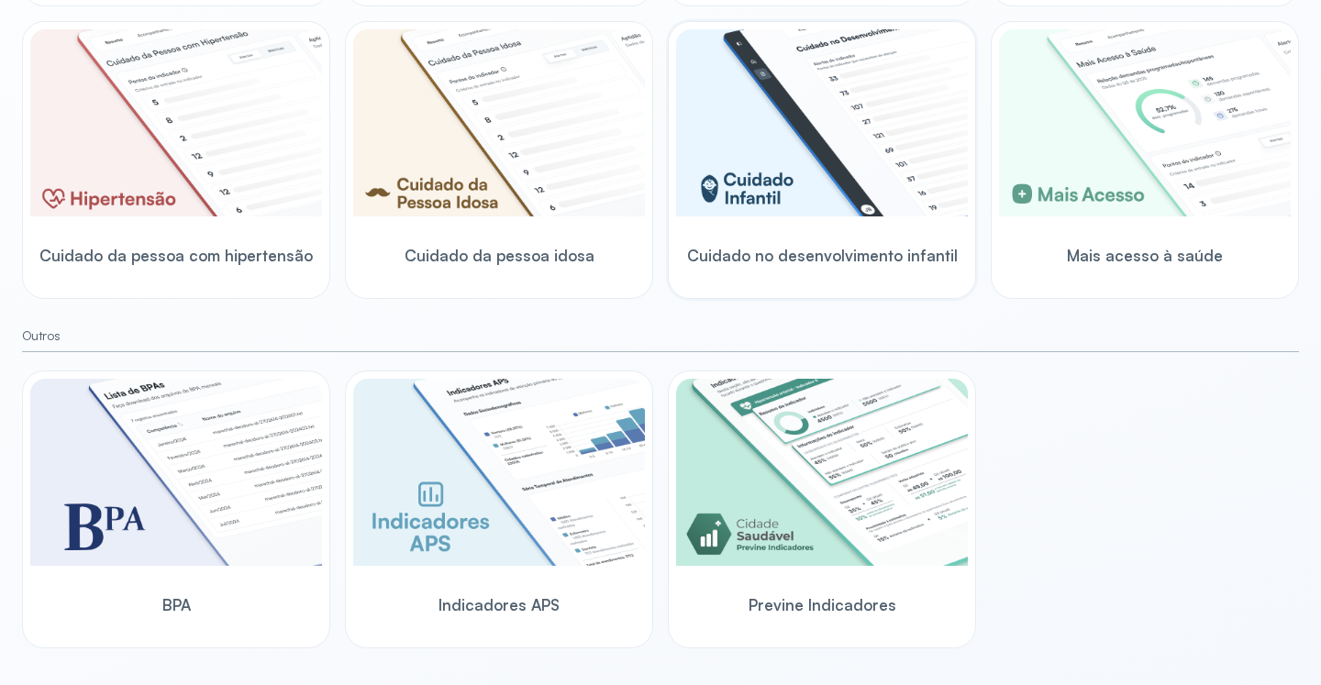
click at [786, 170] on img at bounding box center [822, 122] width 292 height 187
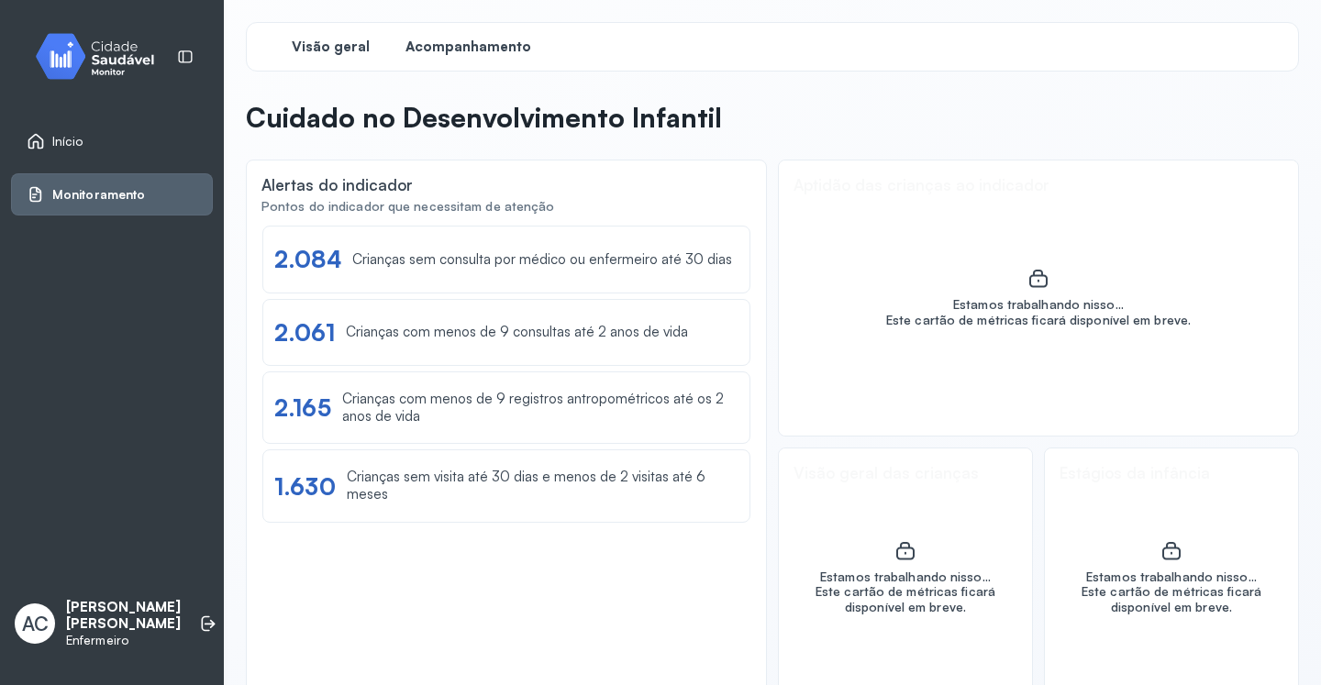
click at [489, 48] on span "Acompanhamento" at bounding box center [468, 47] width 126 height 17
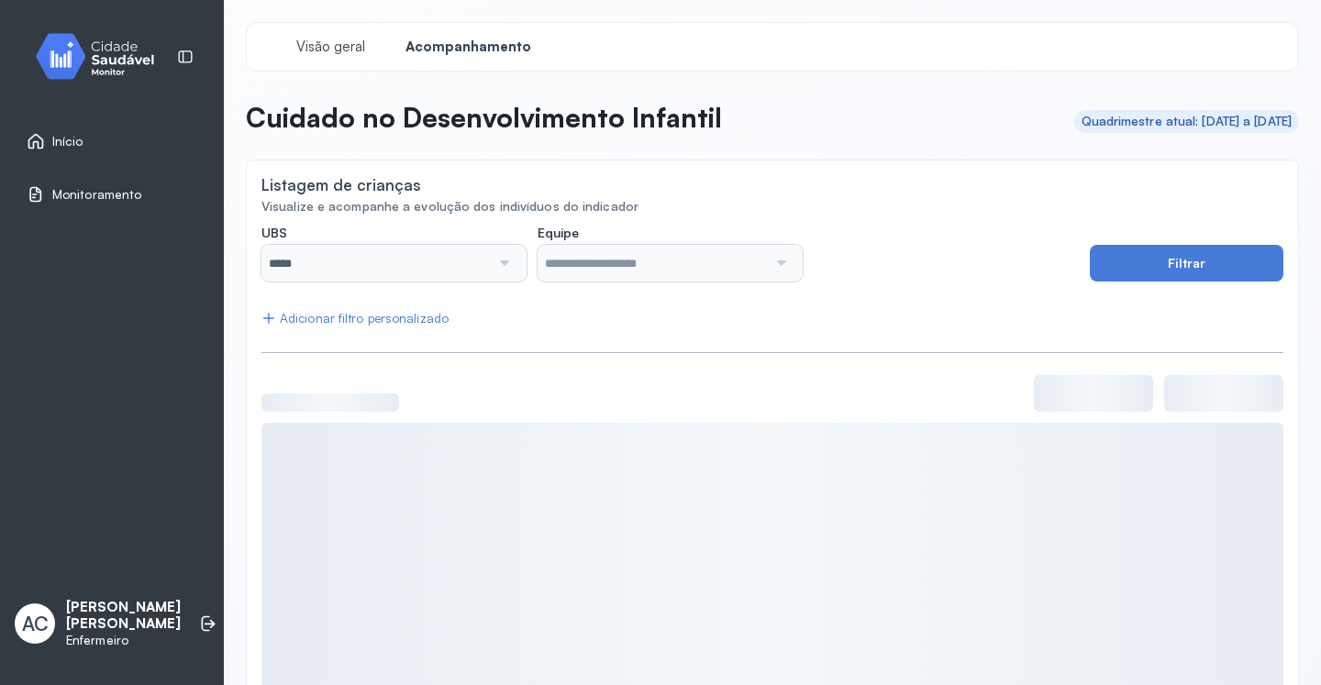
click at [496, 263] on div at bounding box center [503, 263] width 26 height 37
click at [503, 264] on div at bounding box center [503, 263] width 26 height 37
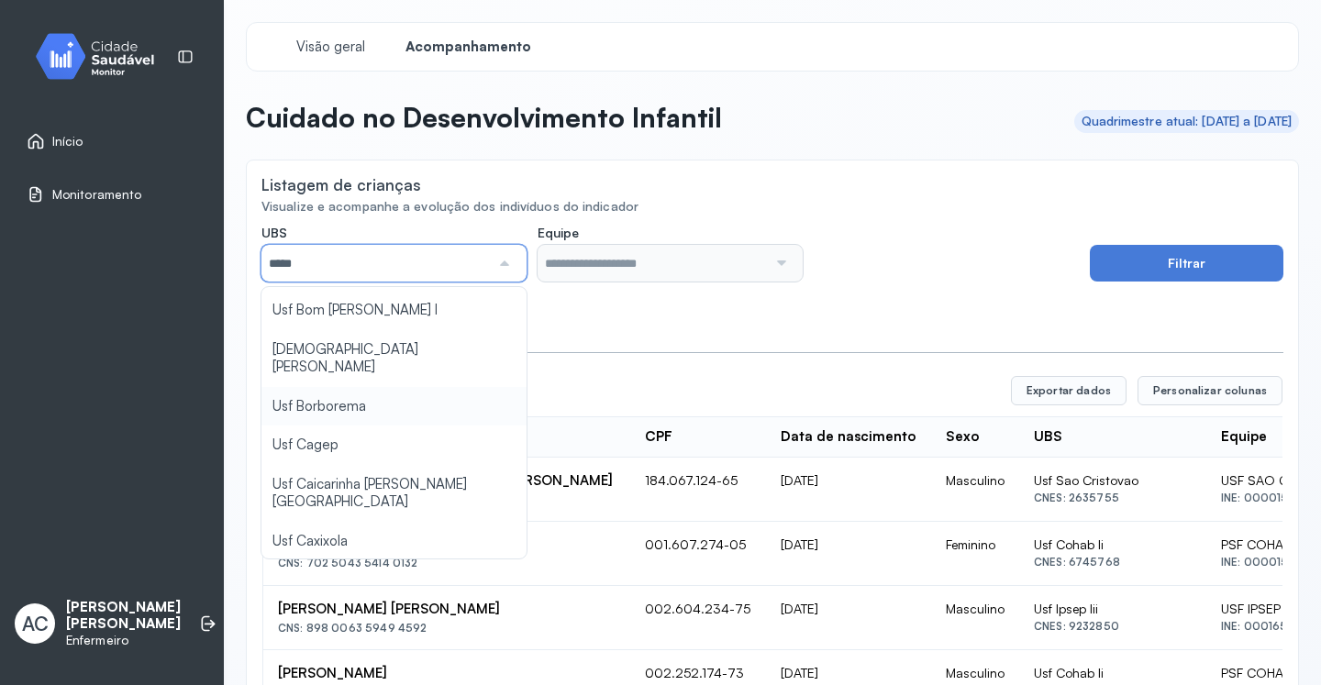
type input "*****"
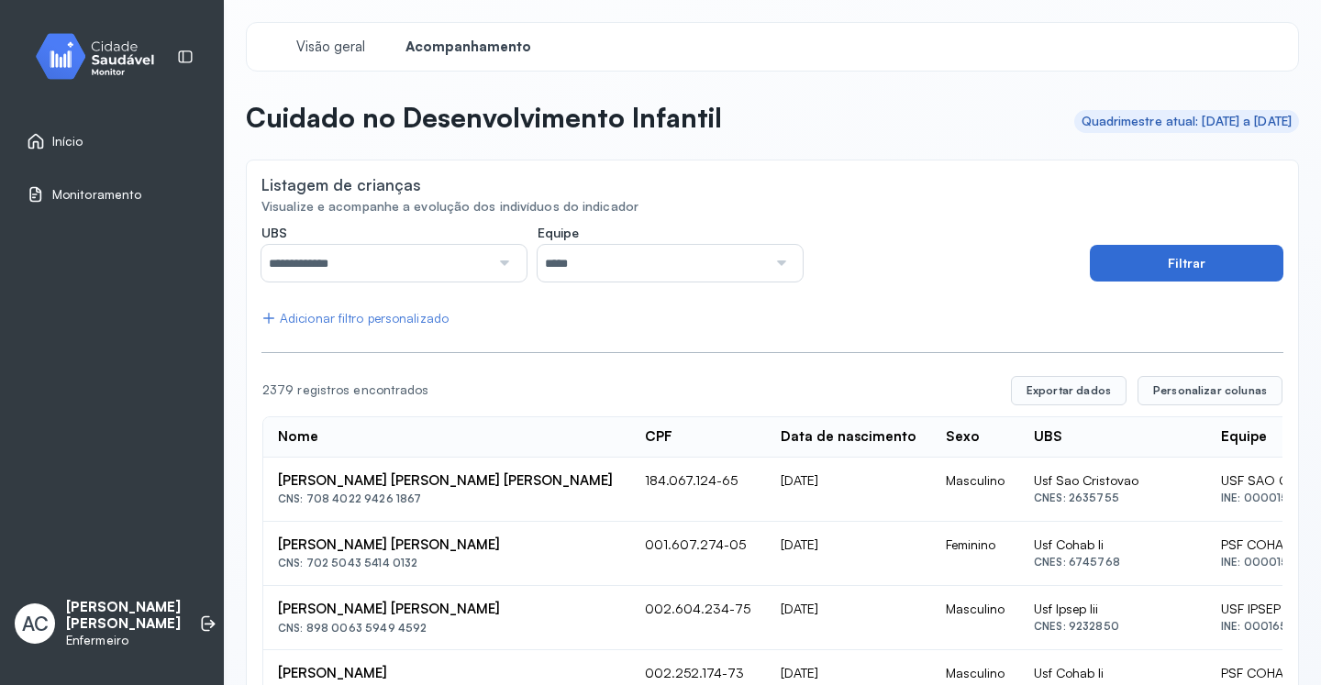
click at [1130, 269] on button "Filtrar" at bounding box center [1187, 263] width 194 height 37
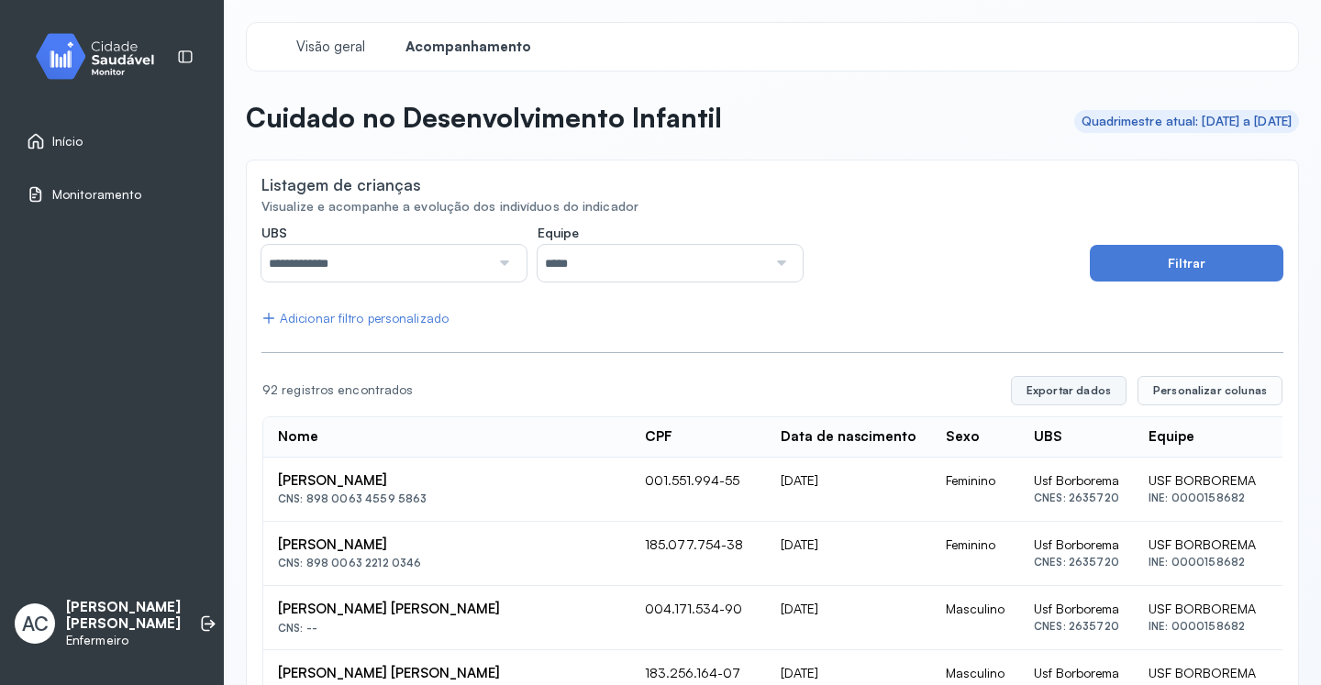
click at [1060, 394] on button "Exportar dados" at bounding box center [1069, 390] width 116 height 29
click at [72, 146] on span "Início" at bounding box center [67, 142] width 31 height 16
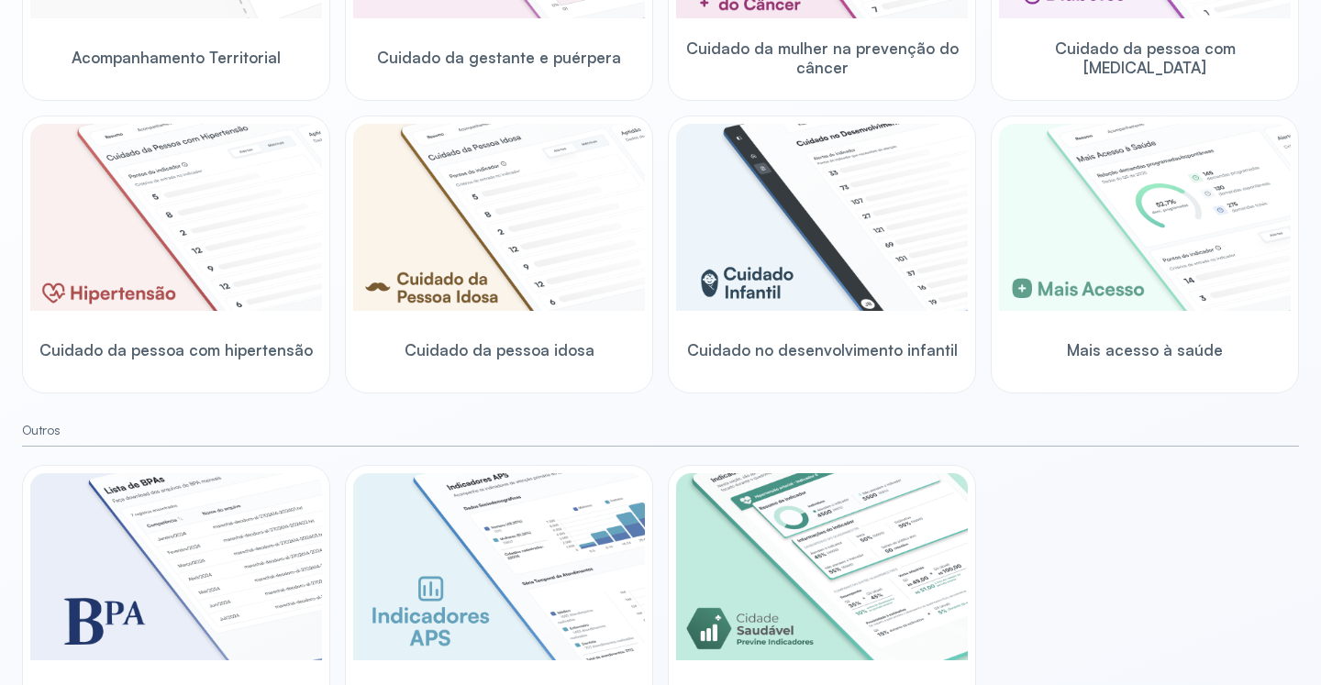
scroll to position [535, 0]
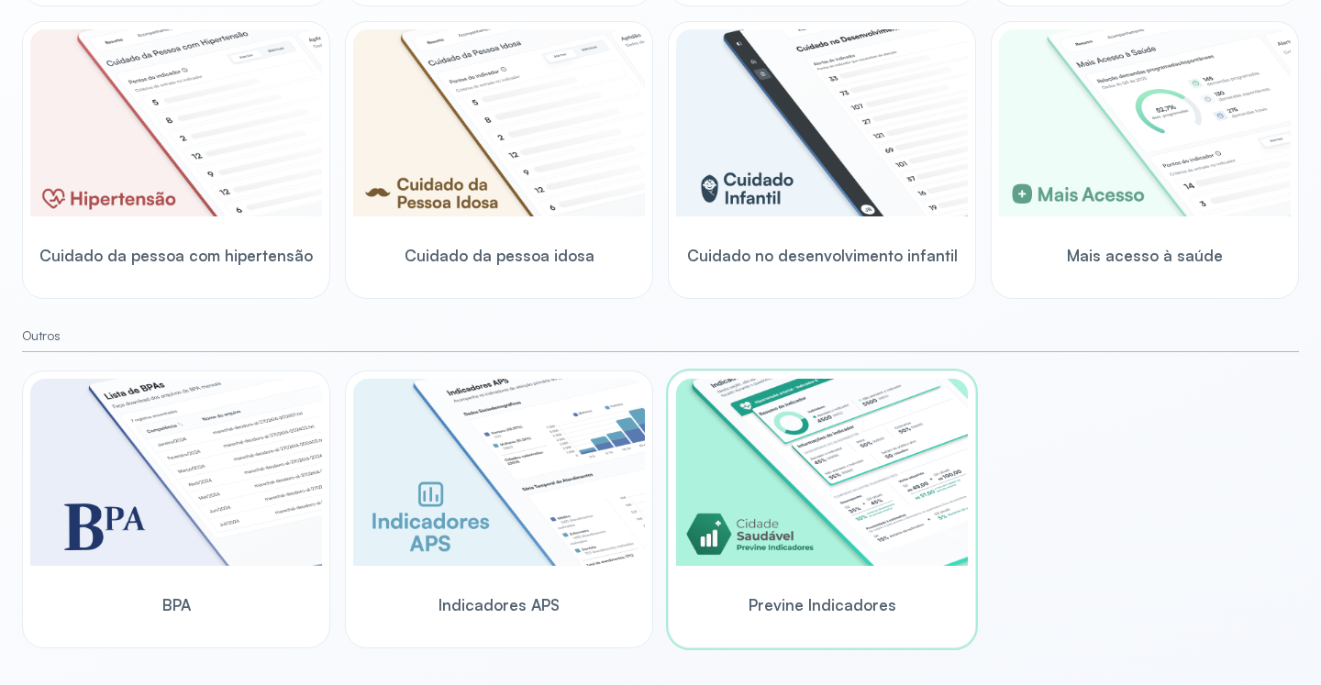
click at [895, 414] on img at bounding box center [822, 472] width 292 height 187
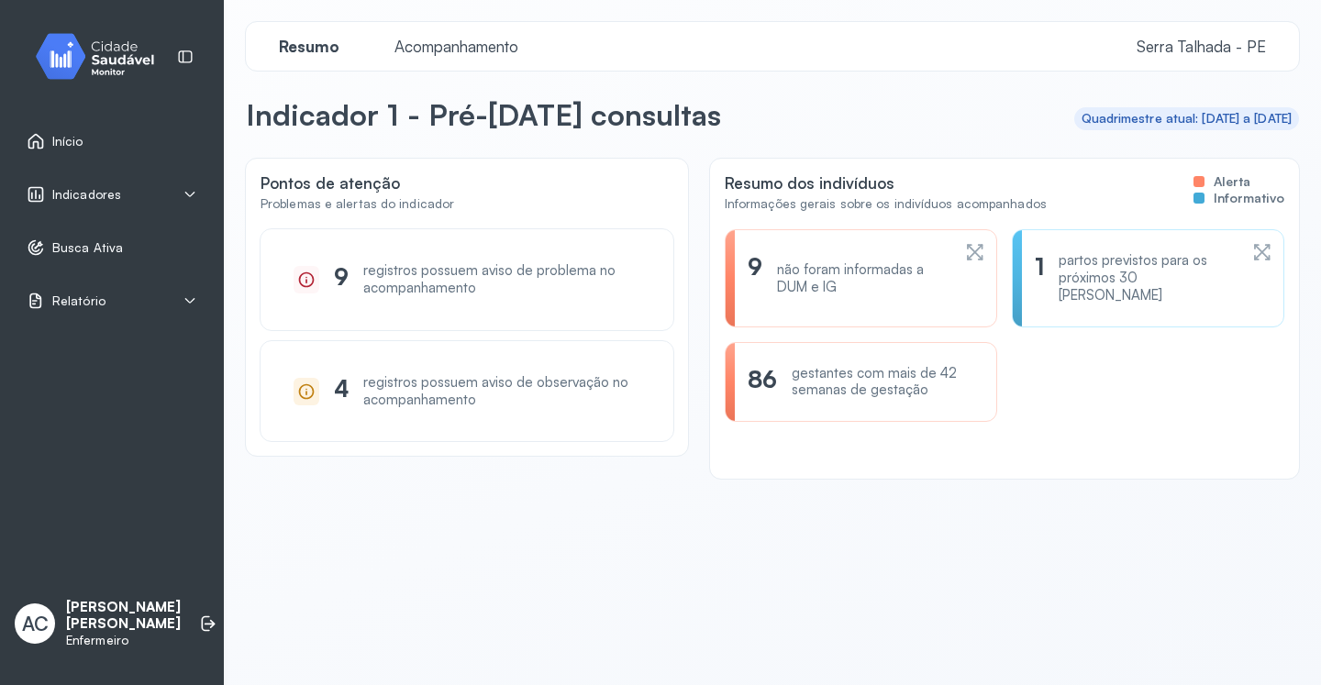
click at [441, 287] on div "registros possuem aviso de problema no acompanhamento" at bounding box center [501, 279] width 277 height 35
click at [308, 280] on icon at bounding box center [306, 280] width 18 height 18
click at [446, 46] on span "Acompanhamento" at bounding box center [456, 46] width 146 height 19
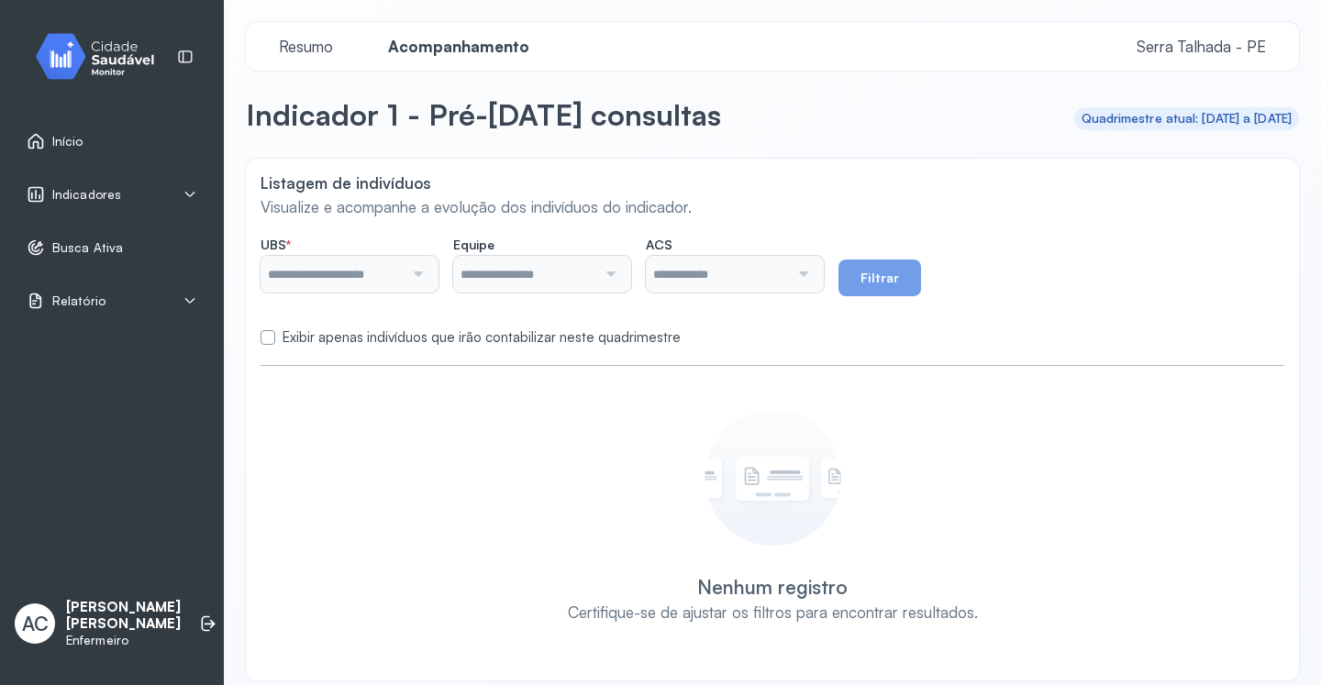
type input "**********"
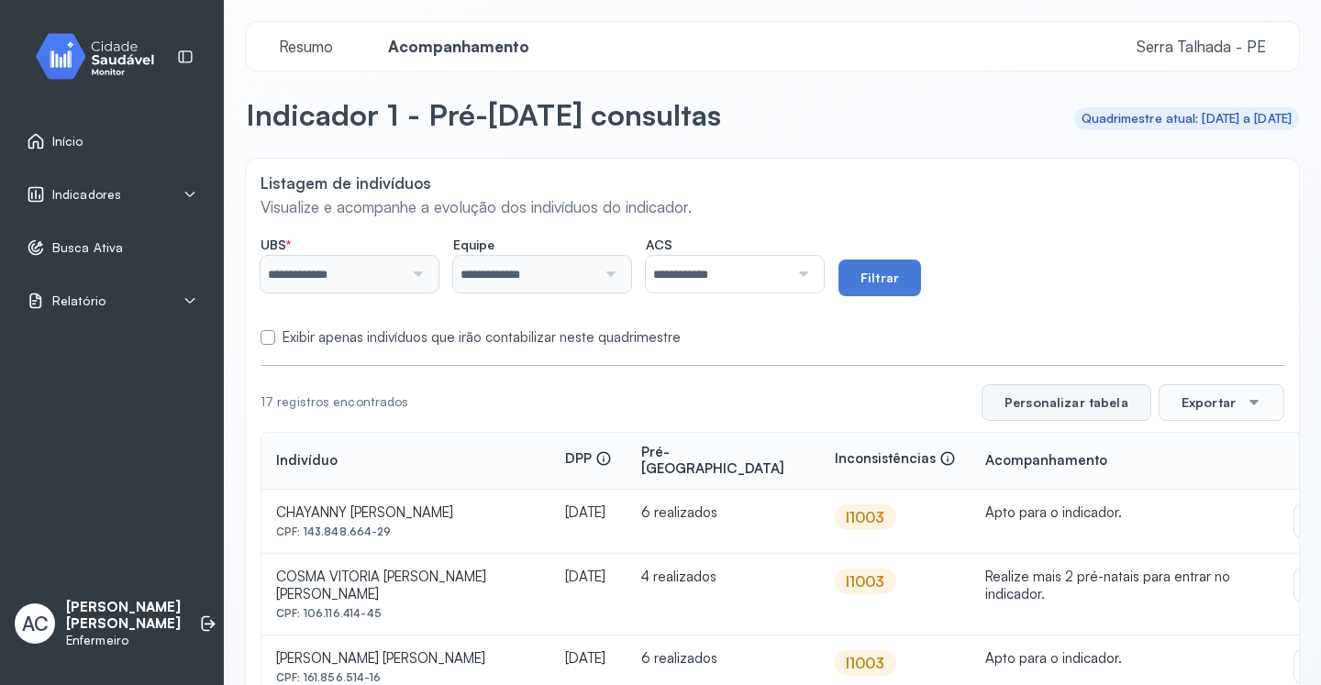
click at [1083, 409] on button "Personalizar tabela" at bounding box center [1067, 402] width 170 height 37
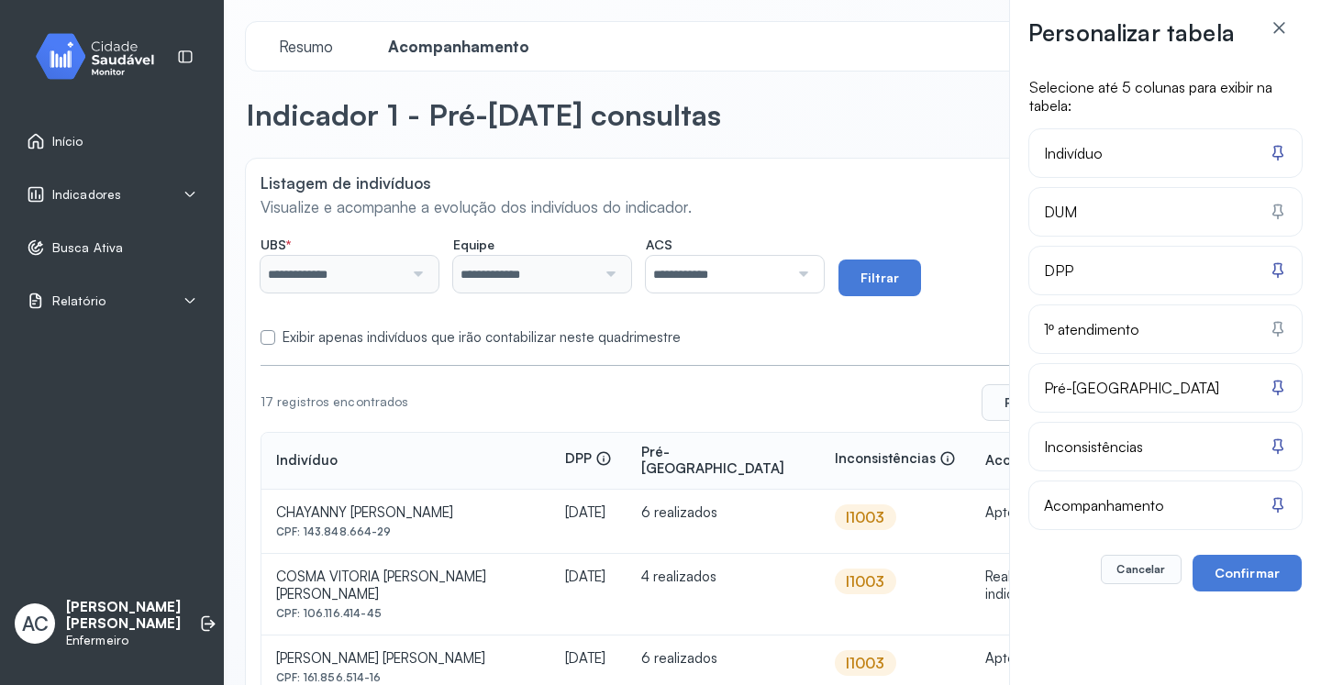
click at [1261, 557] on button "Confirmar" at bounding box center [1247, 573] width 109 height 37
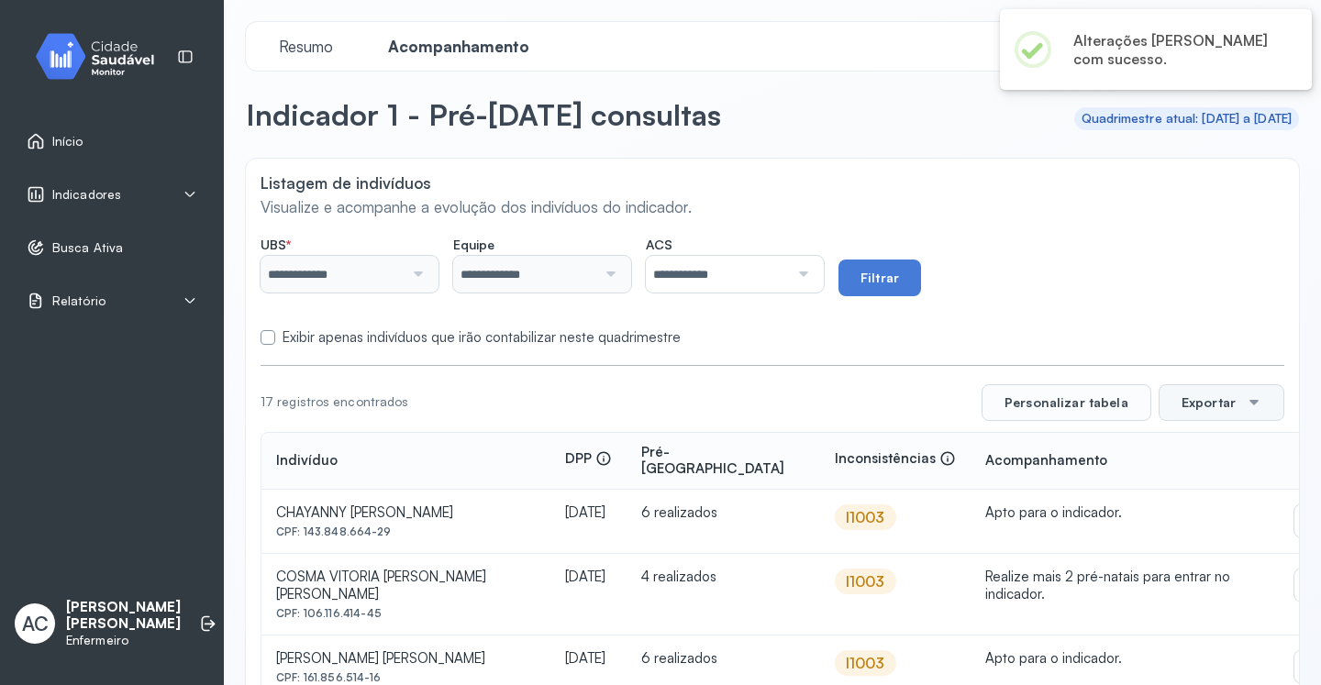
click at [1218, 405] on button "Exportar" at bounding box center [1222, 402] width 126 height 37
click at [1214, 462] on span "PDF" at bounding box center [1217, 455] width 25 height 25
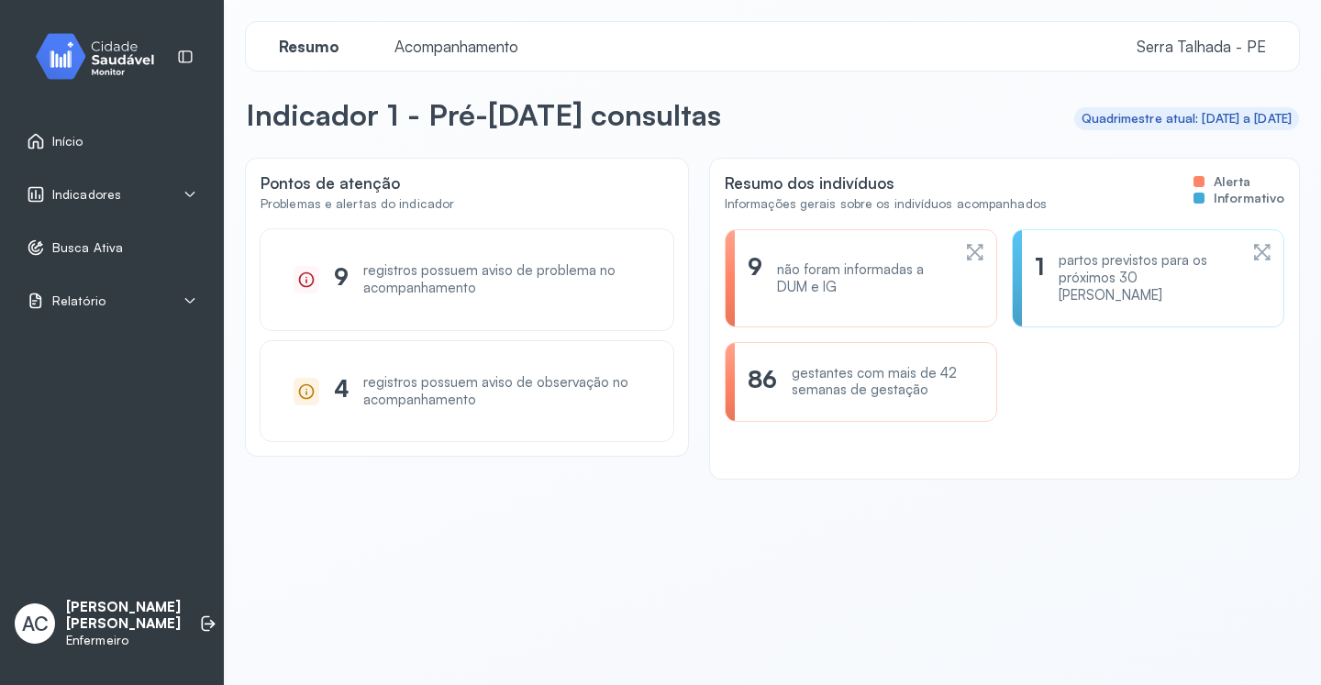
click at [501, 399] on div "registros possuem aviso de observação no acompanhamento" at bounding box center [501, 391] width 277 height 35
click at [305, 392] on icon at bounding box center [306, 392] width 18 height 18
click at [812, 261] on div "não foram informadas a DUM e IG" at bounding box center [863, 278] width 173 height 35
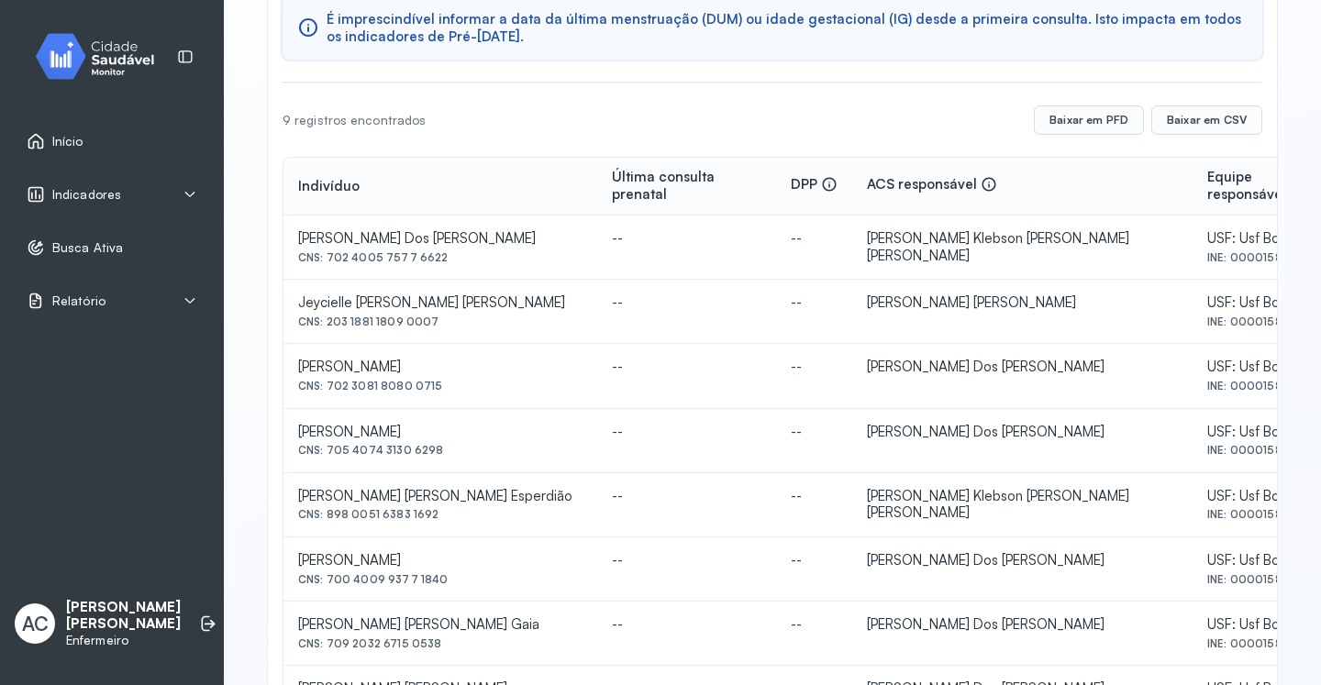
scroll to position [246, 0]
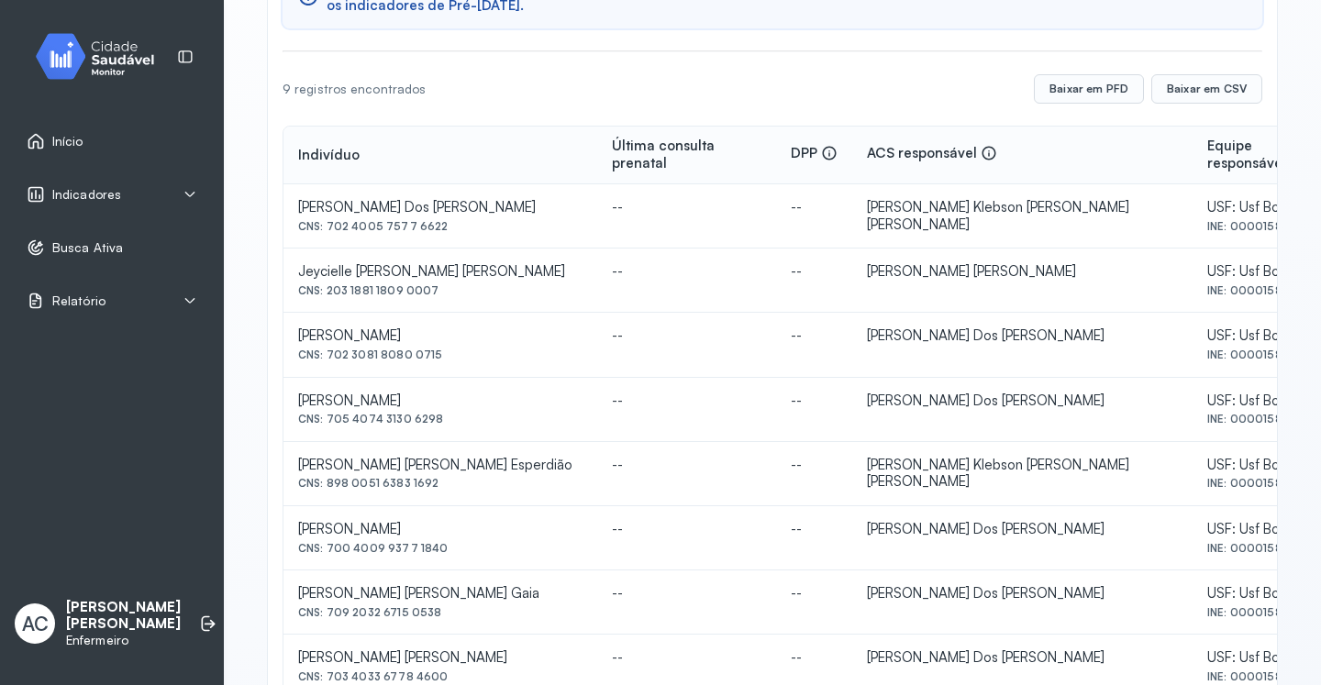
drag, startPoint x: 434, startPoint y: 211, endPoint x: 328, endPoint y: 217, distance: 105.7
click at [328, 220] on div "CNS: 702 4005 7577 6622" at bounding box center [440, 226] width 284 height 13
copy div "702 4005 7577 6622"
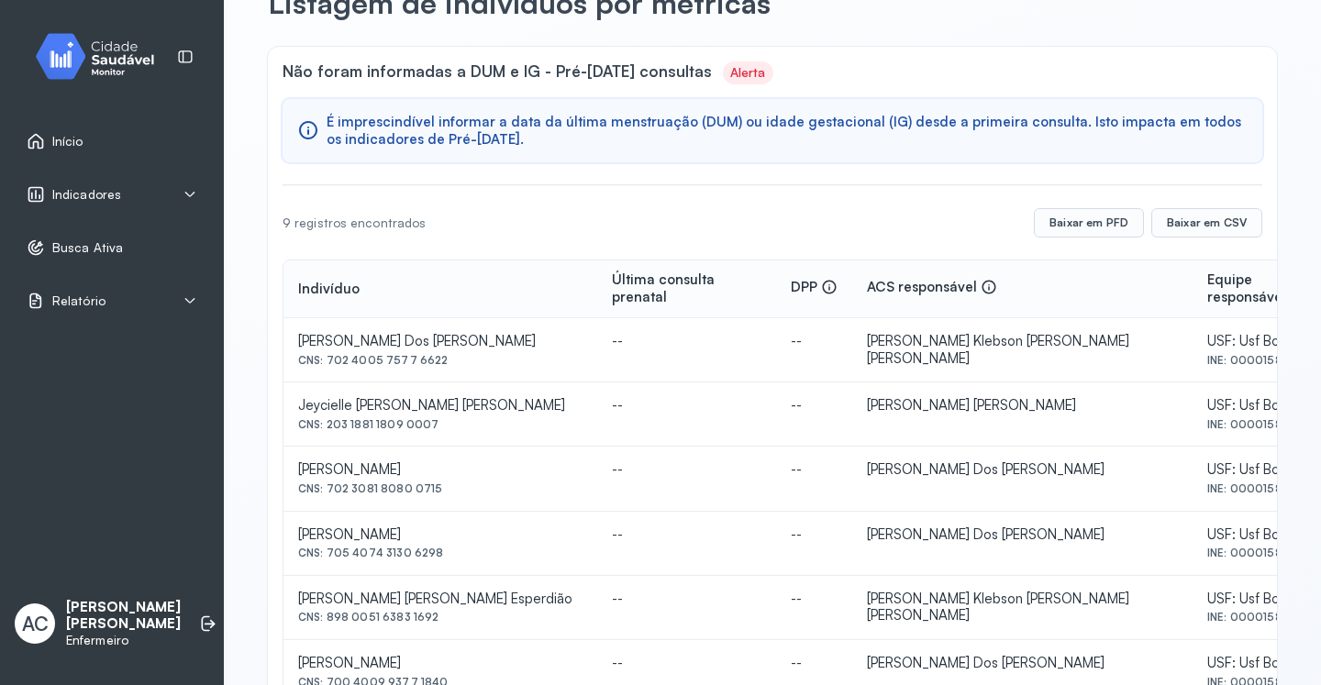
scroll to position [0, 0]
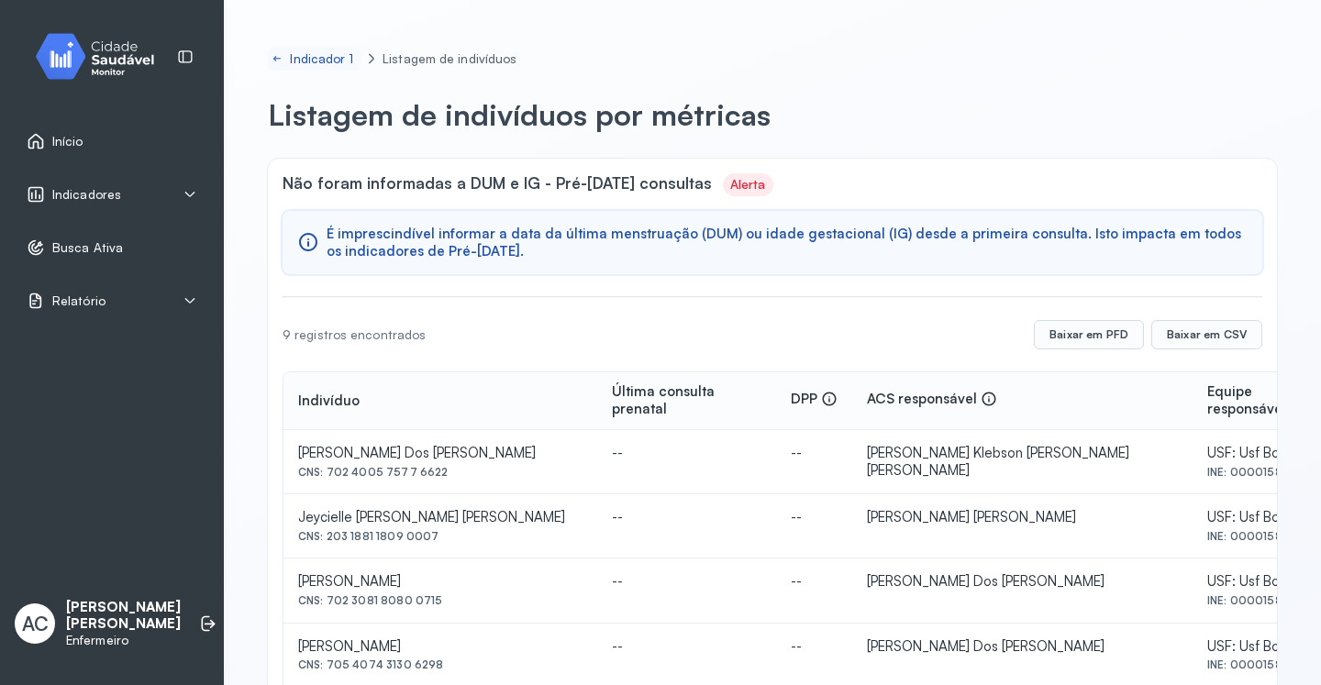
click at [283, 62] on icon at bounding box center [277, 58] width 11 height 15
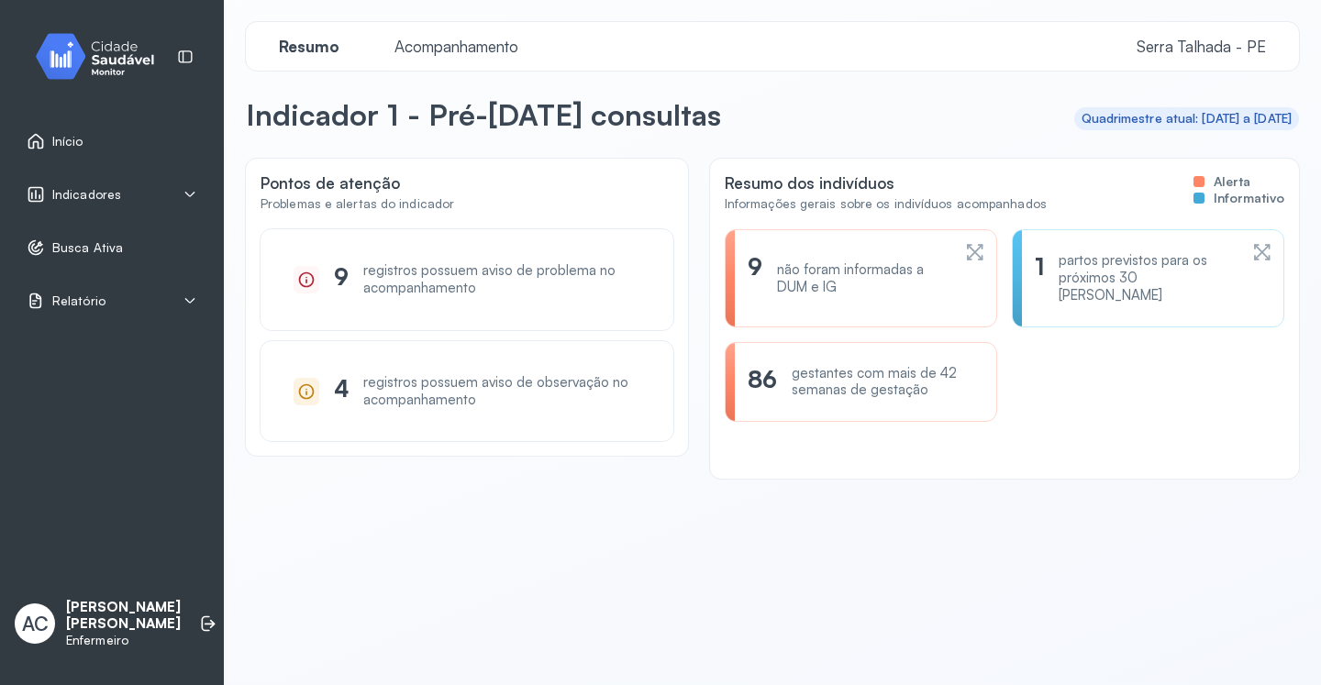
click at [115, 130] on div "Início" at bounding box center [112, 141] width 202 height 42
click at [94, 146] on link "Início" at bounding box center [112, 141] width 171 height 18
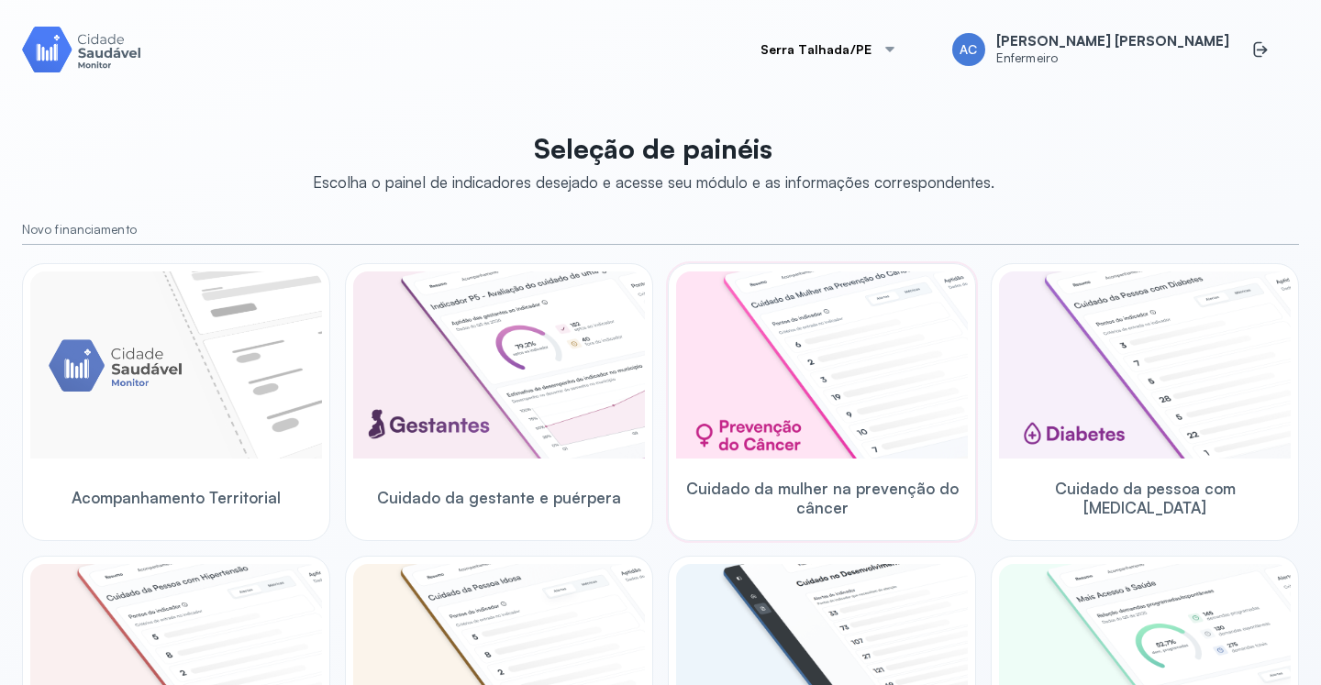
click at [780, 342] on img at bounding box center [822, 365] width 292 height 187
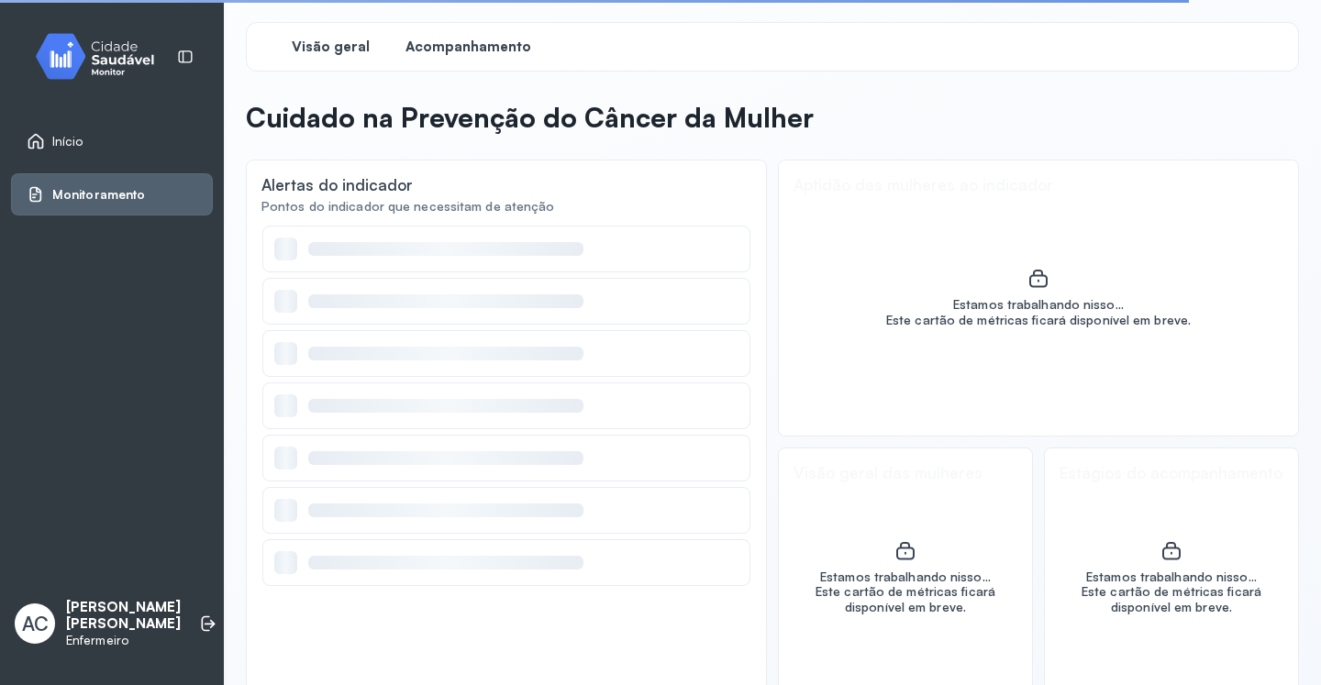
click at [481, 55] on span "Acompanhamento" at bounding box center [468, 47] width 126 height 17
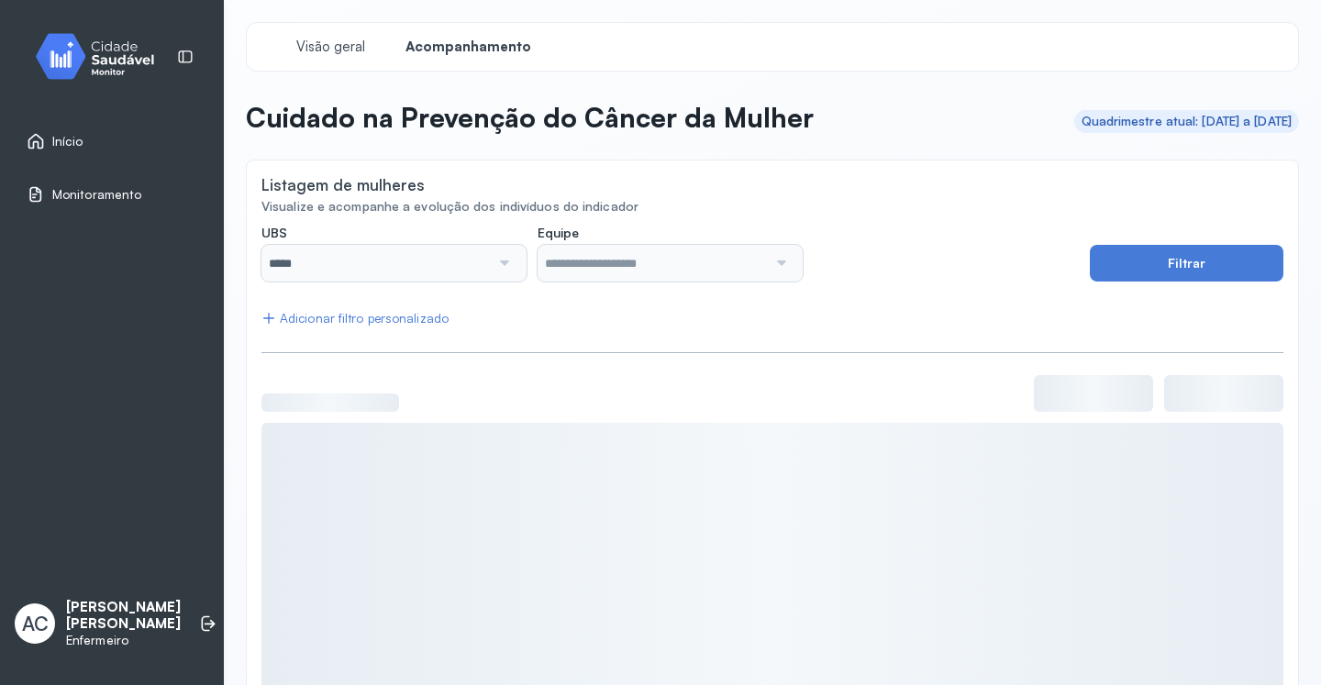
click at [496, 267] on div at bounding box center [503, 263] width 26 height 37
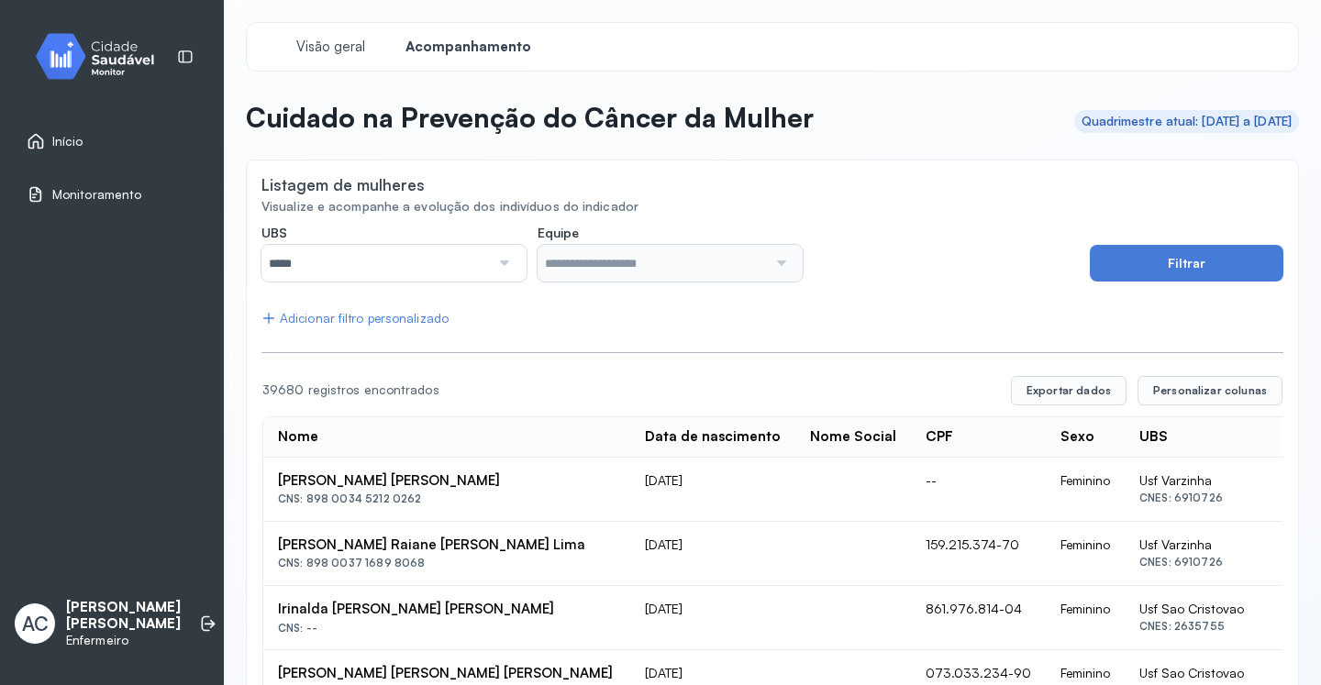
click at [499, 265] on div at bounding box center [503, 263] width 26 height 37
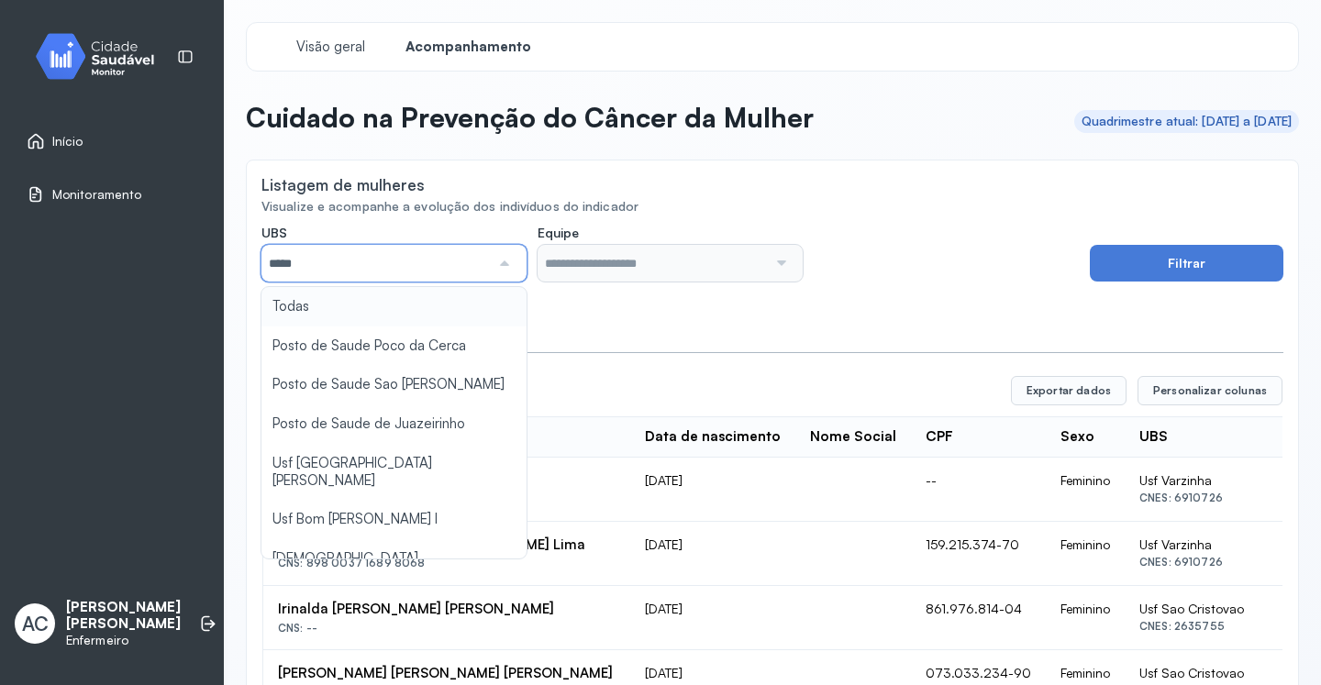
scroll to position [209, 0]
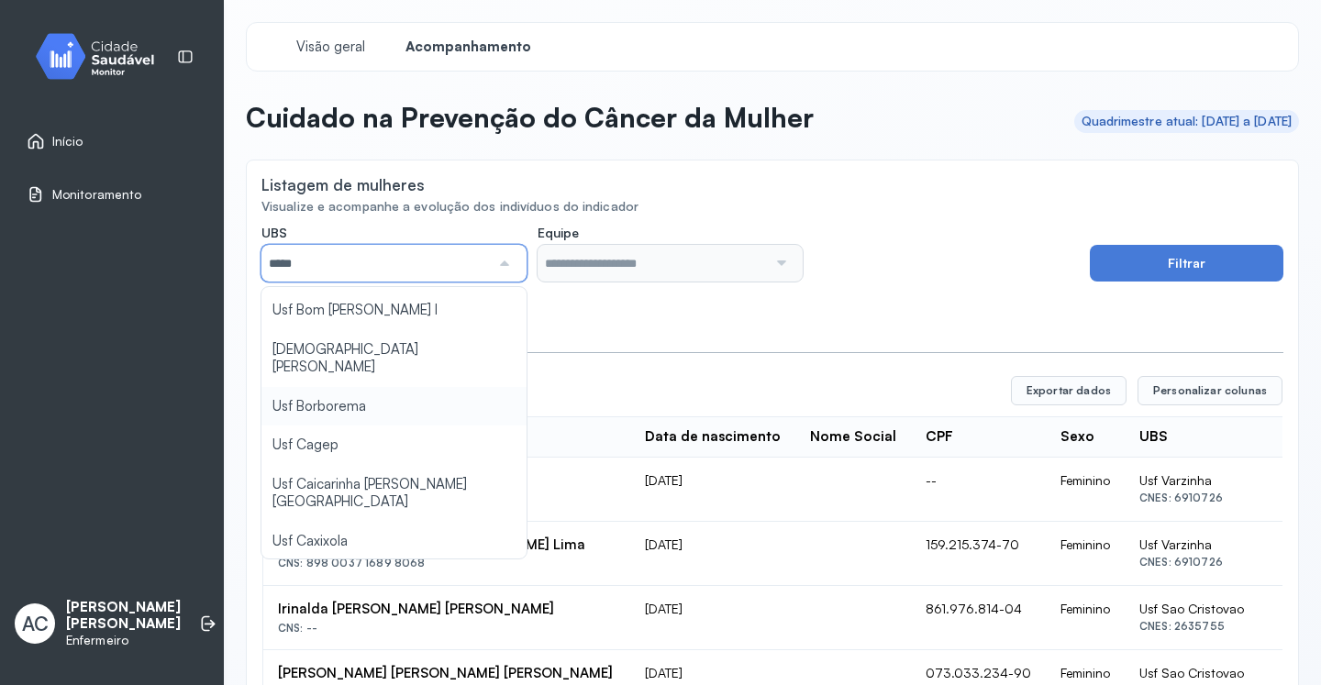
type input "*****"
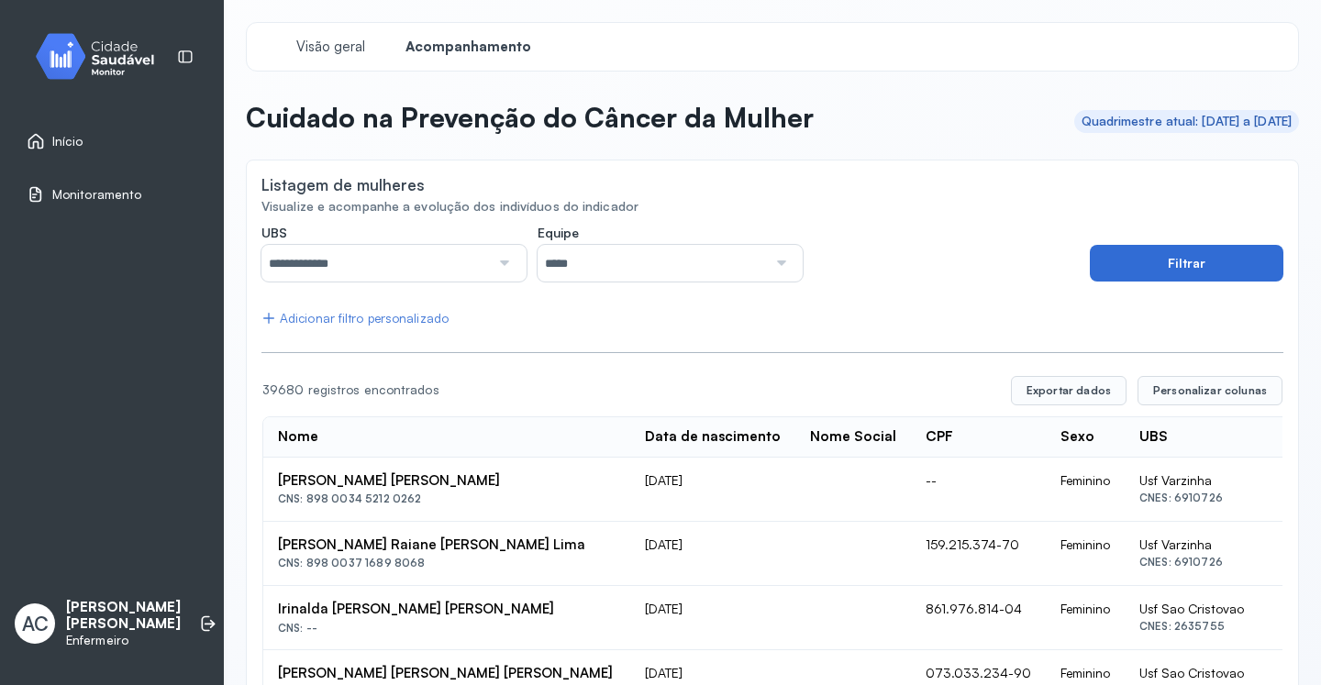
click at [1119, 275] on button "Filtrar" at bounding box center [1187, 263] width 194 height 37
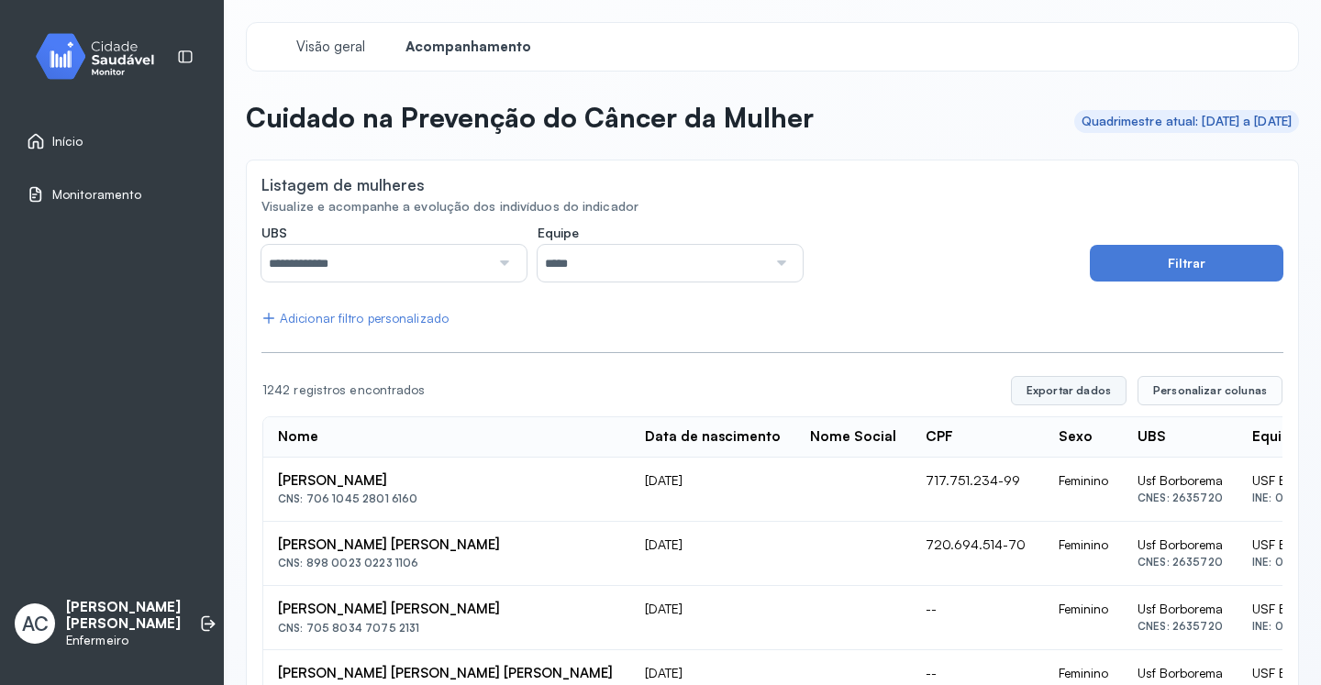
click at [1064, 388] on button "Exportar dados" at bounding box center [1069, 390] width 116 height 29
